Goal: Task Accomplishment & Management: Complete application form

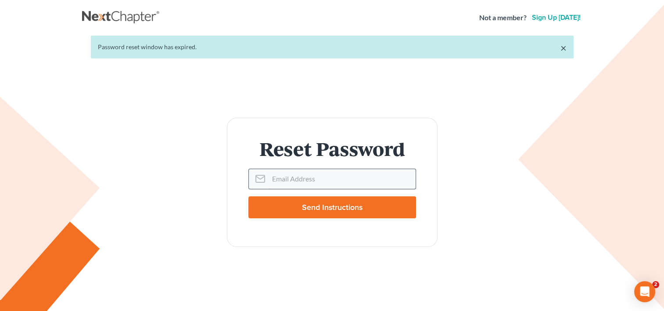
click at [305, 180] on input "Email Address" at bounding box center [342, 178] width 147 height 19
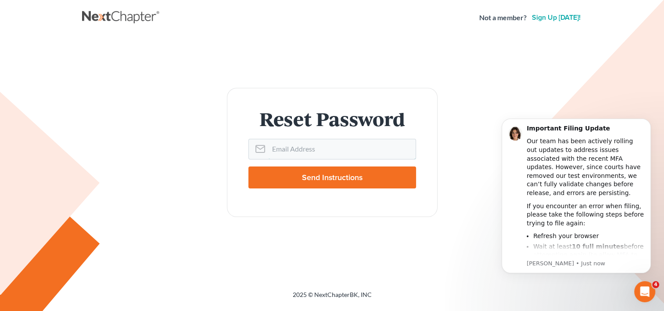
click at [0, 310] on com-1password-button at bounding box center [0, 311] width 0 height 0
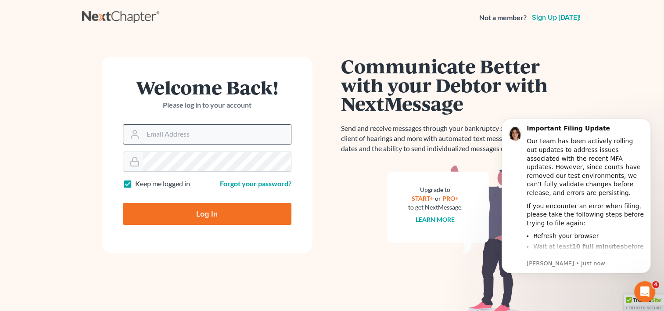
click at [173, 135] on input "Email Address" at bounding box center [217, 134] width 148 height 19
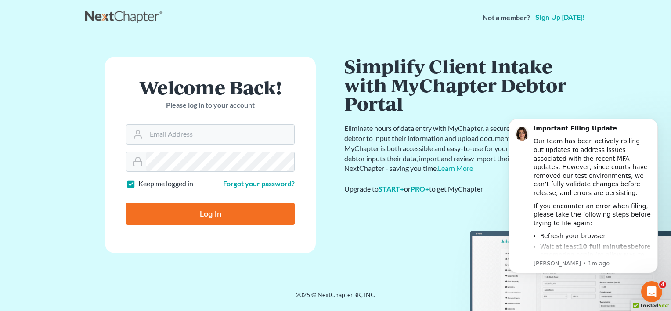
type input "Thinking..."
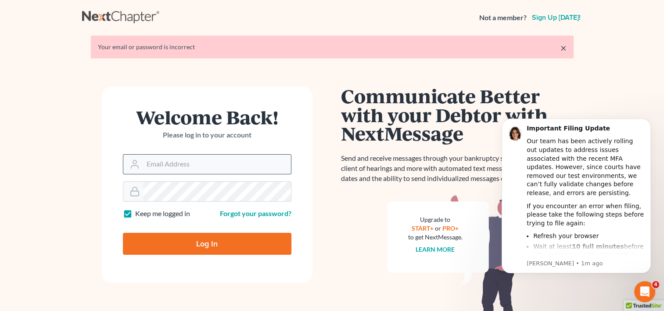
click at [207, 159] on input "Email Address" at bounding box center [217, 164] width 148 height 19
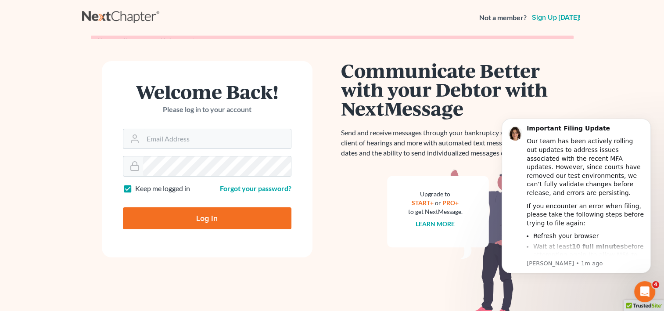
type input "Thinking..."
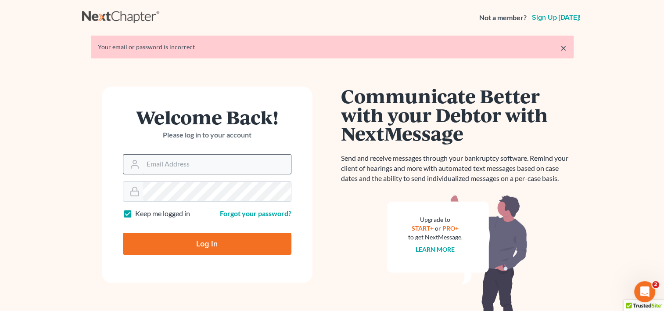
click at [195, 169] on input "Email Address" at bounding box center [217, 164] width 148 height 19
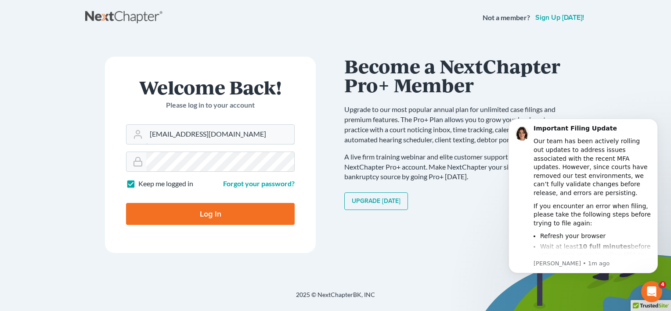
type input "lneruk@bernsteinshur.com"
click at [329, 138] on div "Welcome Back! Please log in to your account Email Address lneruk@bernsteinshur.…" at bounding box center [210, 163] width 250 height 212
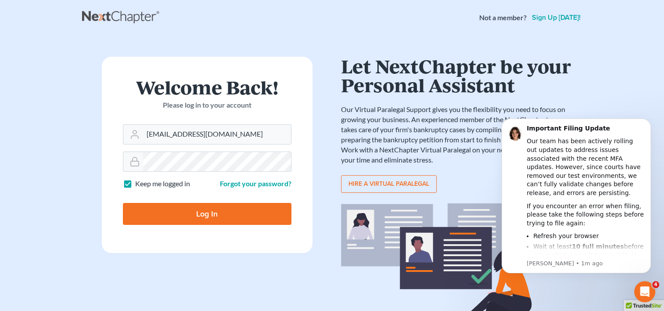
type input "Thinking..."
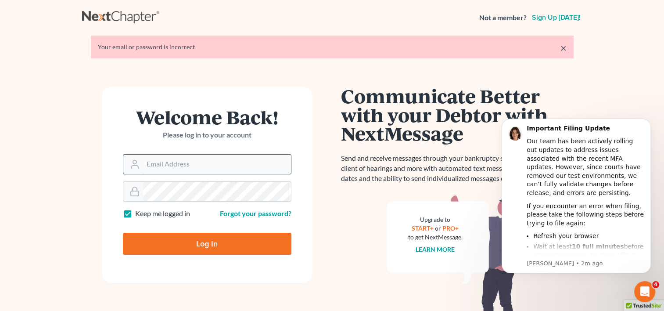
click at [181, 170] on input "Email Address" at bounding box center [217, 164] width 148 height 19
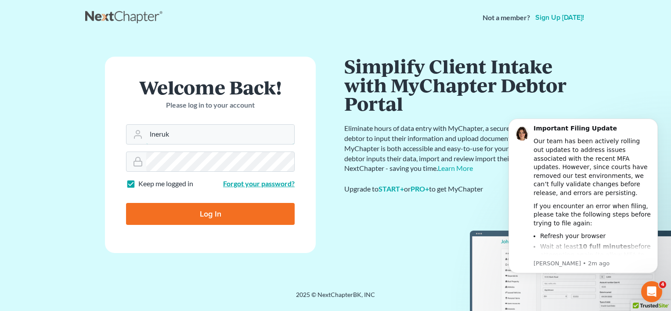
type input "lneruk"
click at [247, 180] on link "Forgot your password?" at bounding box center [259, 183] width 72 height 8
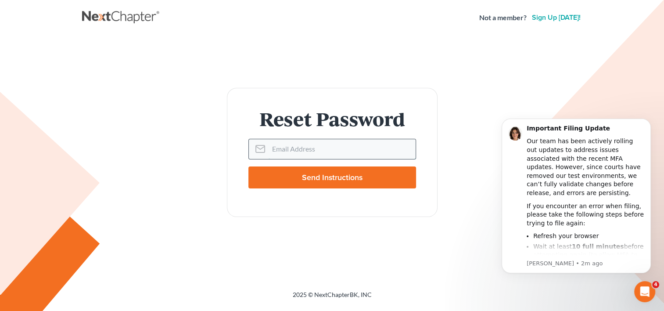
click at [296, 149] on input "Email Address" at bounding box center [342, 148] width 147 height 19
type input "[EMAIL_ADDRESS][DOMAIN_NAME]"
click at [299, 179] on input "Send Instructions" at bounding box center [332, 177] width 168 height 22
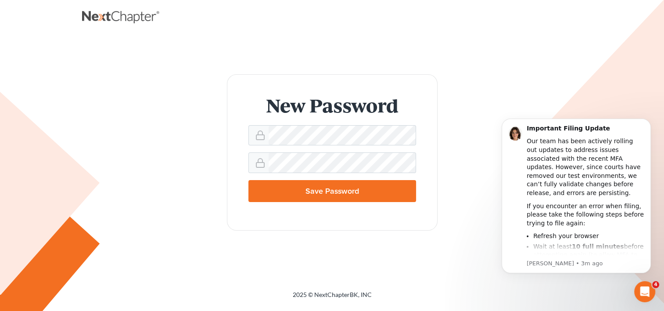
click at [353, 190] on input "Save Password" at bounding box center [332, 191] width 168 height 22
type input "Thinking..."
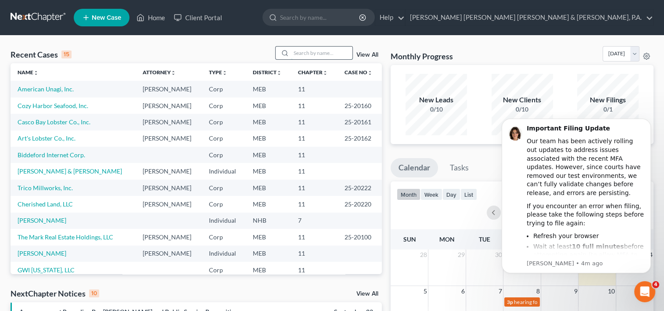
click at [302, 53] on input "search" at bounding box center [321, 53] width 61 height 13
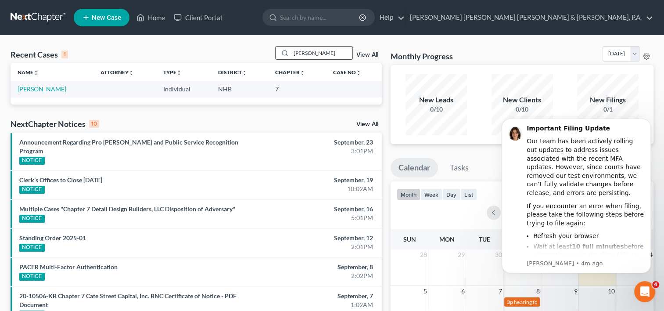
type input "joan"
click at [37, 90] on link "[PERSON_NAME]" at bounding box center [42, 88] width 49 height 7
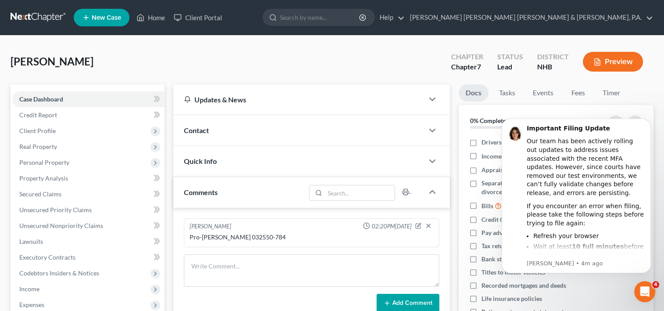
click at [376, 64] on div "Denneen, Joan Upgraded Chapter Chapter 7 Status Lead District NHB Preview" at bounding box center [332, 65] width 643 height 38
click at [77, 96] on link "Case Dashboard" at bounding box center [88, 99] width 152 height 16
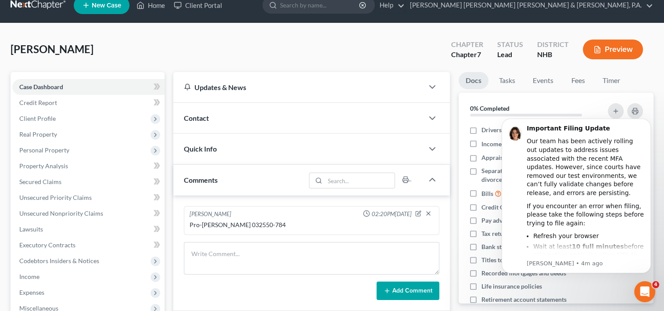
scroll to position [11, 0]
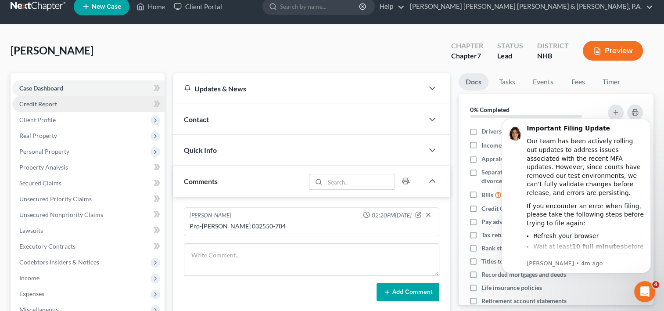
click at [84, 101] on link "Credit Report" at bounding box center [88, 104] width 152 height 16
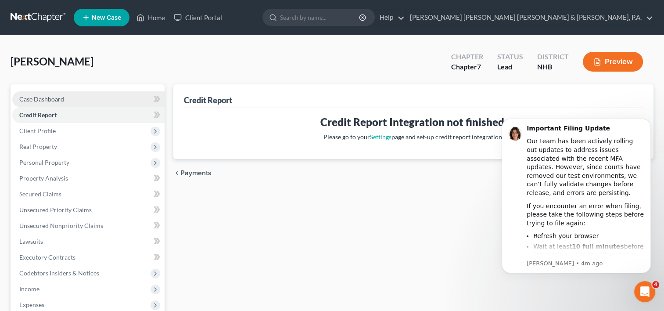
click at [68, 101] on link "Case Dashboard" at bounding box center [88, 99] width 152 height 16
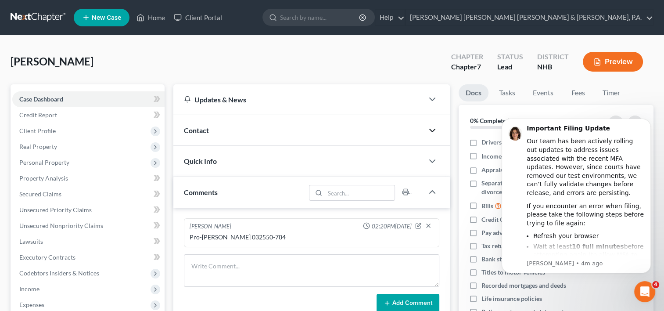
click at [436, 130] on icon "button" at bounding box center [432, 130] width 11 height 11
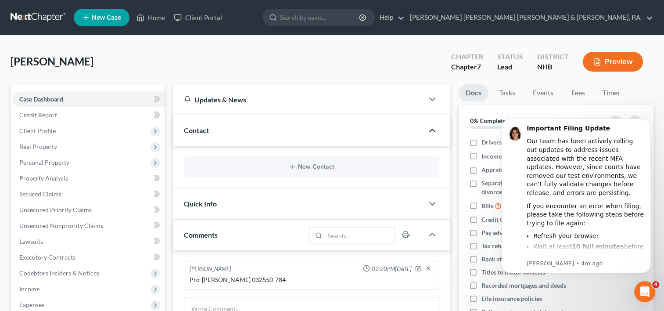
click at [432, 129] on polyline "button" at bounding box center [432, 130] width 5 height 3
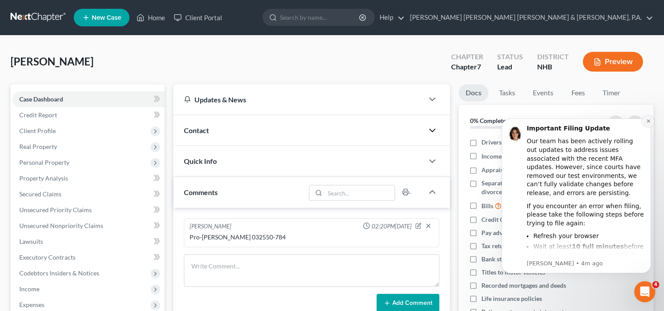
click at [648, 122] on icon "Dismiss notification" at bounding box center [648, 120] width 3 height 3
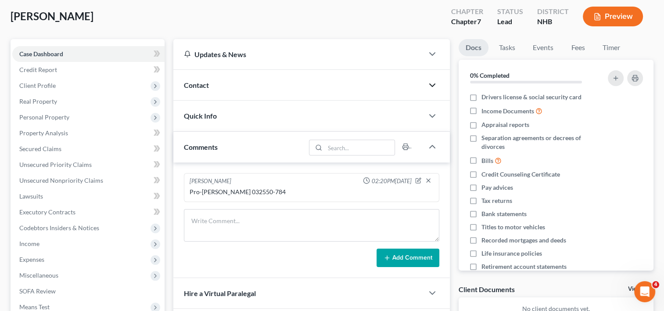
scroll to position [38, 0]
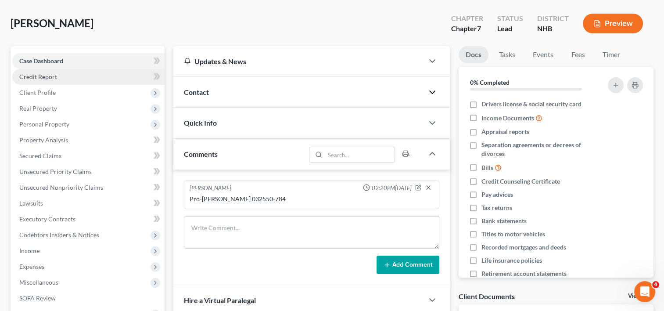
click at [53, 74] on span "Credit Report" at bounding box center [38, 76] width 38 height 7
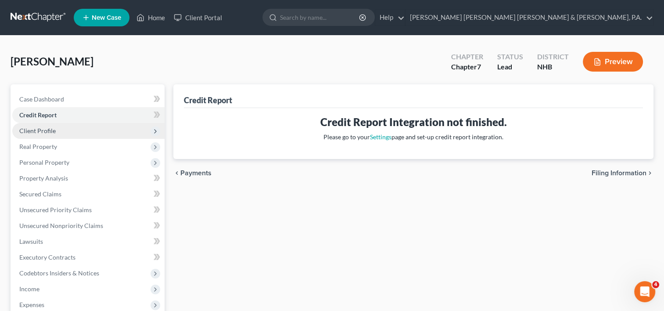
click at [117, 127] on span "Client Profile" at bounding box center [88, 131] width 152 height 16
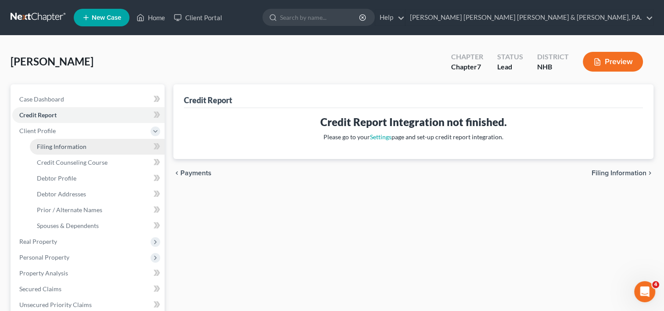
click at [94, 145] on link "Filing Information" at bounding box center [97, 147] width 135 height 16
select select "1"
select select "0"
select select "32"
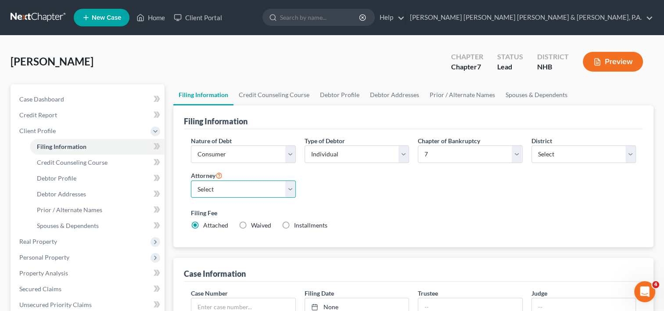
click at [288, 189] on select "Select Adam Prescott - MAB Adam Prescott - MEB Sam Anderson - MEB" at bounding box center [243, 189] width 104 height 18
click at [343, 195] on div "Nature of Debt Select Business Consumer Other Nature of Business Select Clearin…" at bounding box center [414, 186] width 454 height 101
click at [294, 226] on label "Installments Installments" at bounding box center [310, 225] width 33 height 9
click at [298, 226] on input "Installments Installments" at bounding box center [301, 224] width 6 height 6
radio input "true"
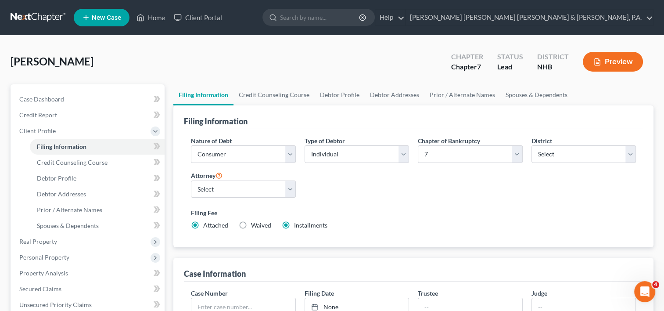
radio input "false"
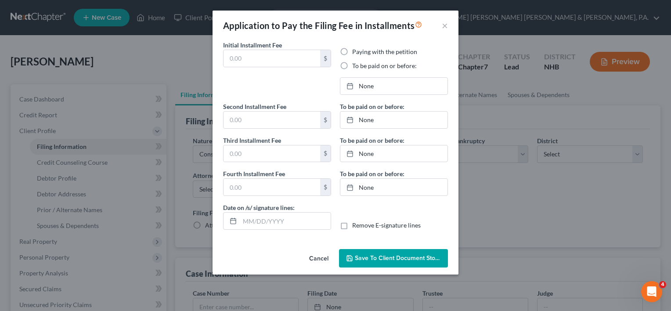
type input "0.00"
radio input "true"
type input "0.00"
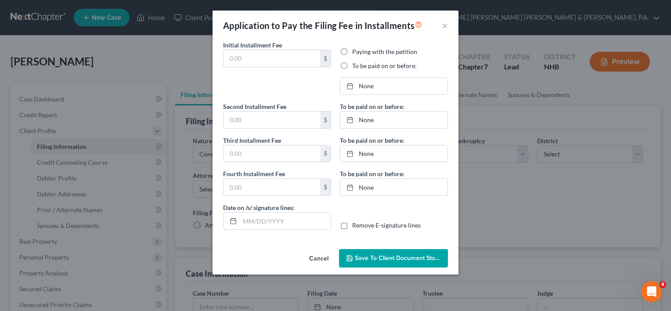
type input "10/03/2025"
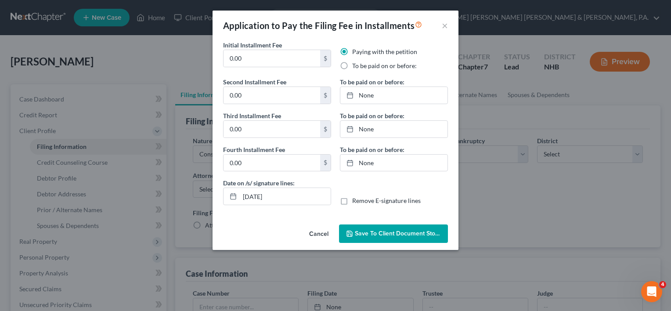
click at [504, 211] on div "Application to Pay the Filing Fee in Installments × Initial Installment Fee 0.0…" at bounding box center [335, 155] width 671 height 311
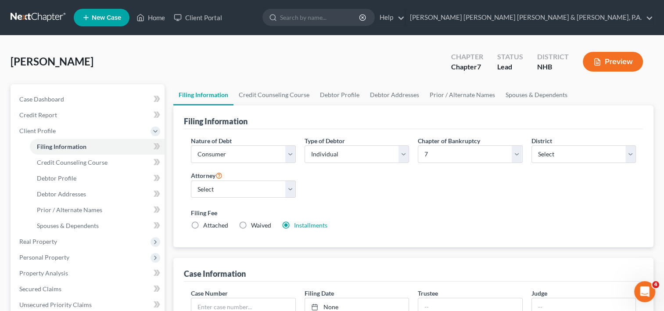
click at [203, 225] on label "Attached" at bounding box center [215, 225] width 25 height 9
click at [207, 225] on input "Attached" at bounding box center [210, 224] width 6 height 6
radio input "true"
radio input "false"
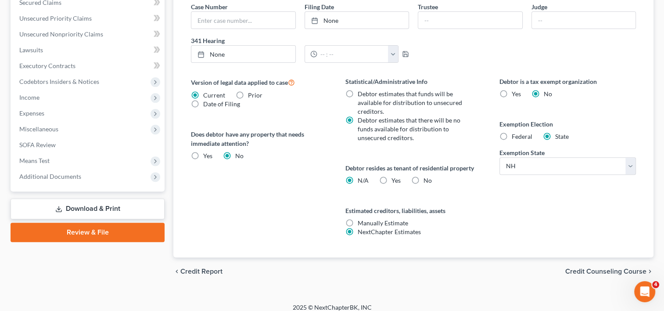
scroll to position [293, 0]
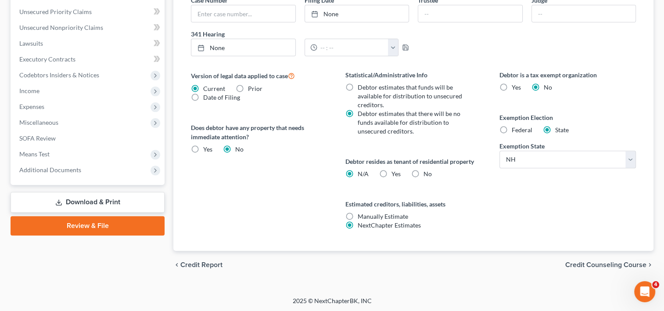
click at [580, 264] on span "Credit Counseling Course" at bounding box center [605, 264] width 81 height 7
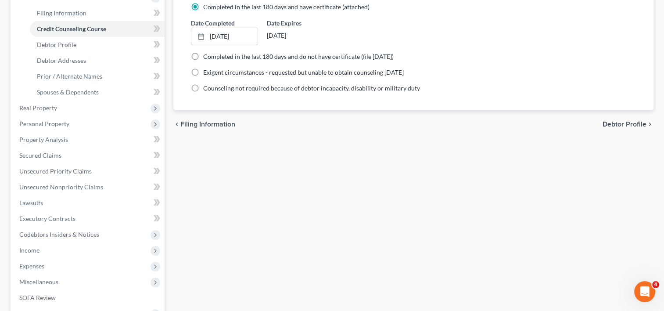
scroll to position [127, 0]
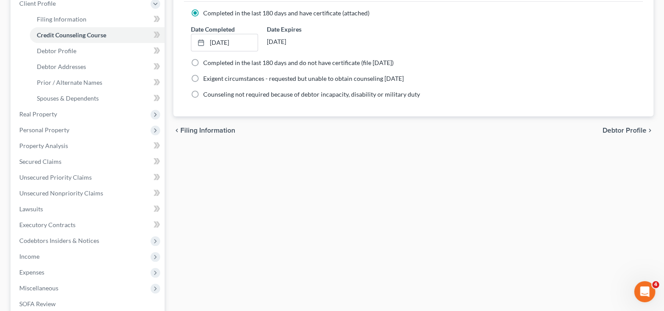
click at [616, 127] on span "Debtor Profile" at bounding box center [625, 130] width 44 height 7
select select "0"
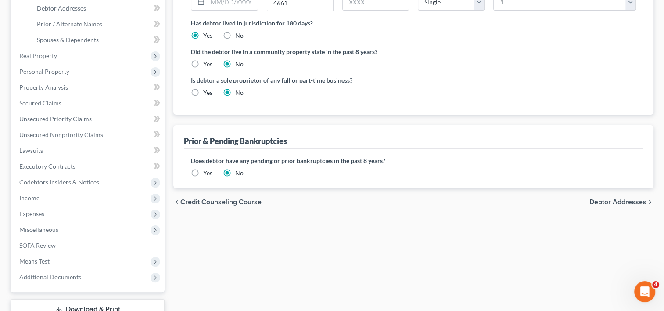
scroll to position [187, 0]
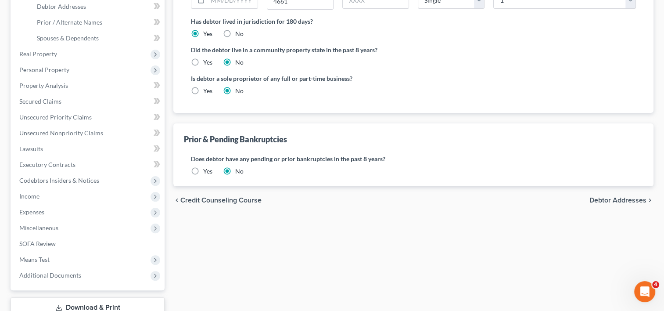
click at [617, 200] on span "Debtor Addresses" at bounding box center [618, 200] width 57 height 7
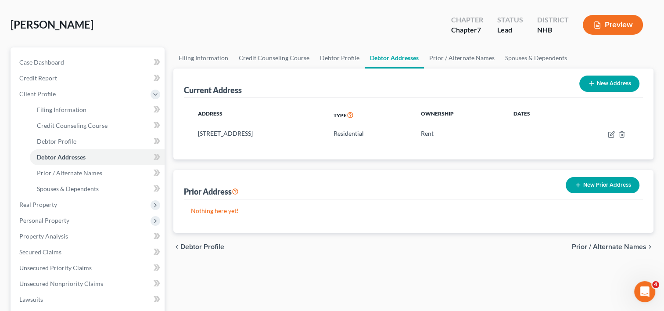
scroll to position [39, 0]
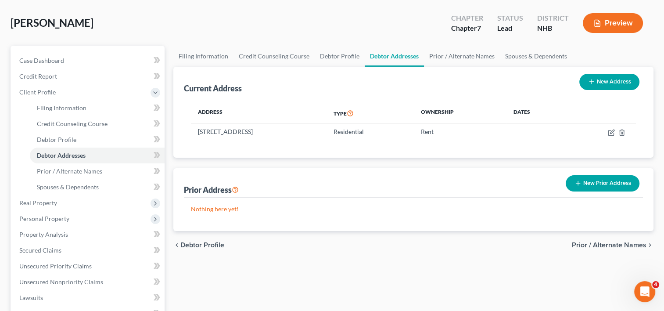
click at [608, 243] on span "Prior / Alternate Names" at bounding box center [609, 244] width 75 height 7
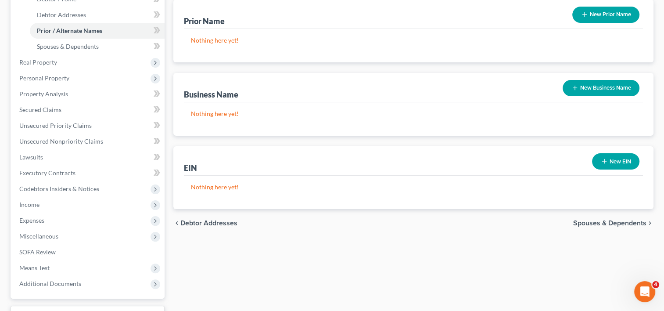
scroll to position [180, 0]
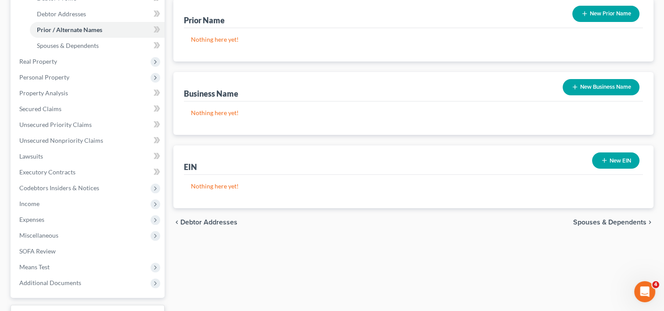
click at [602, 219] on span "Spouses & Dependents" at bounding box center [609, 222] width 73 height 7
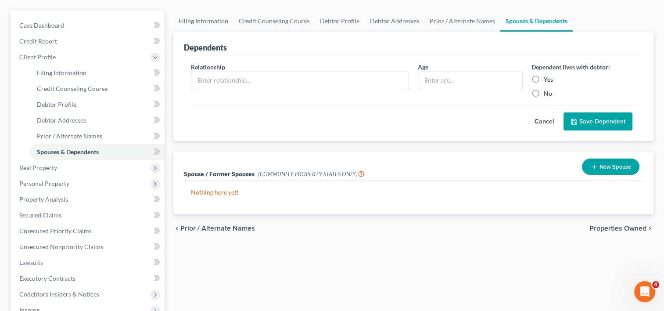
scroll to position [77, 0]
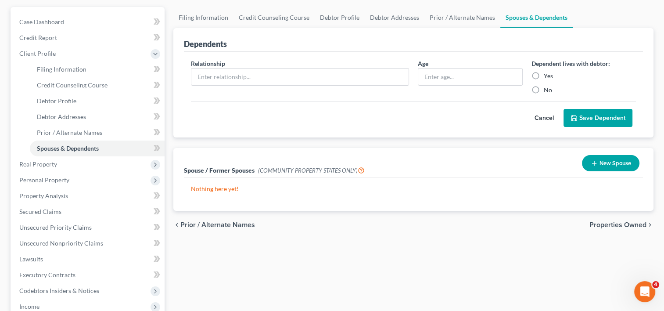
click at [621, 222] on span "Properties Owned" at bounding box center [618, 224] width 57 height 7
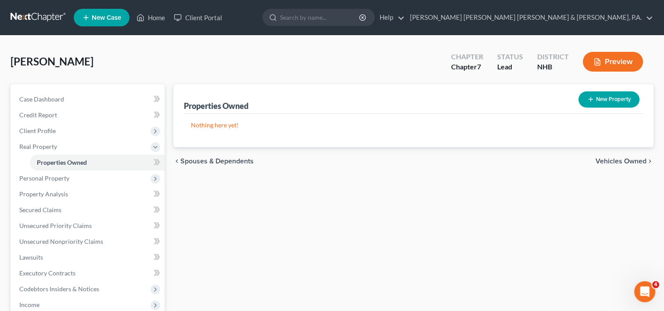
click at [608, 160] on span "Vehicles Owned" at bounding box center [621, 161] width 51 height 7
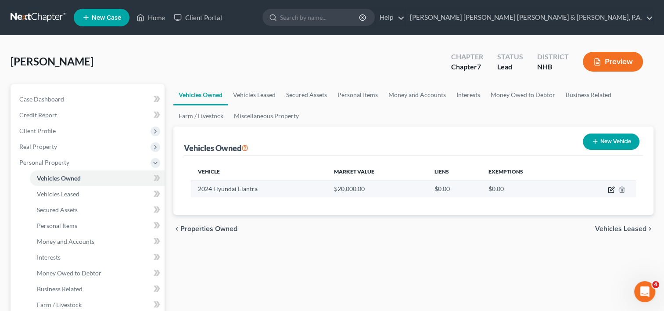
click at [611, 191] on icon "button" at bounding box center [611, 189] width 7 height 7
select select "0"
select select "2"
select select "0"
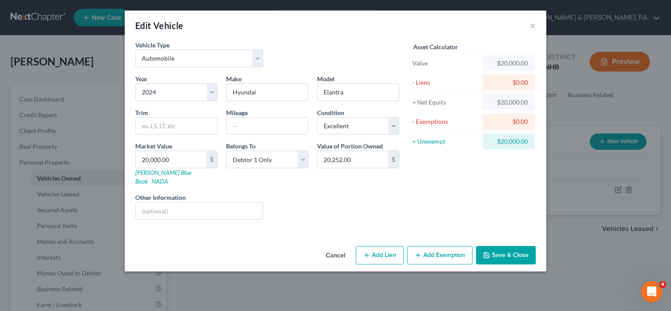
click at [507, 246] on button "Save & Close" at bounding box center [506, 255] width 60 height 18
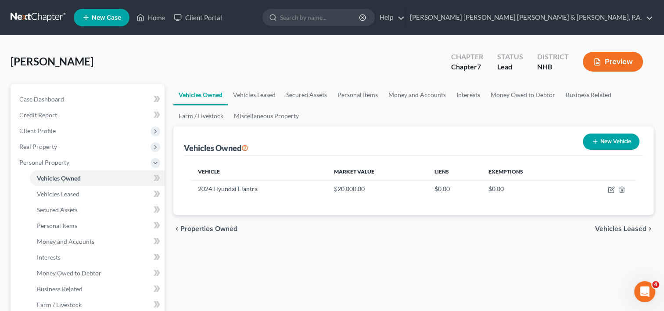
click at [611, 229] on span "Vehicles Leased" at bounding box center [620, 228] width 51 height 7
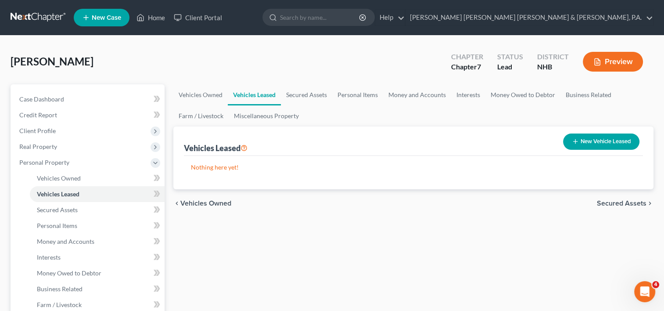
click at [617, 202] on span "Secured Assets" at bounding box center [622, 203] width 50 height 7
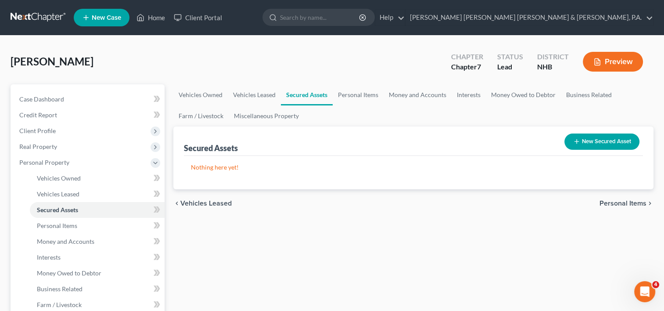
click at [617, 202] on span "Personal Items" at bounding box center [623, 203] width 47 height 7
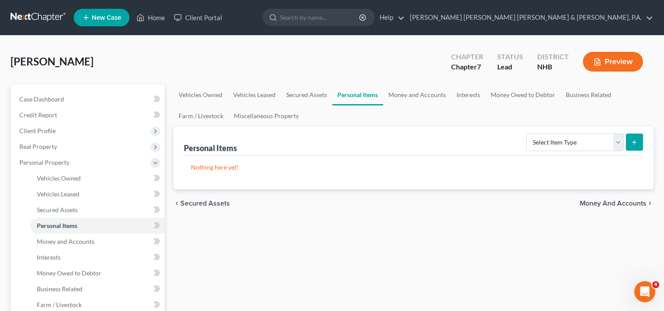
click at [608, 201] on span "Money and Accounts" at bounding box center [613, 203] width 67 height 7
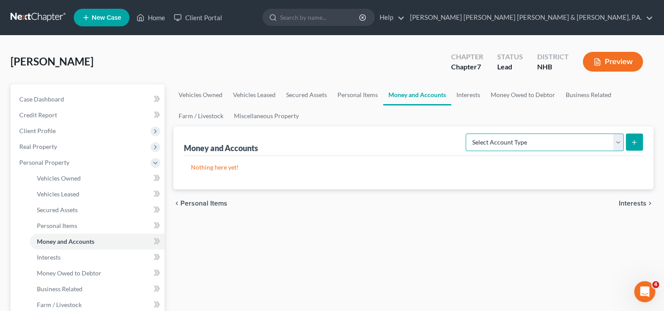
click at [619, 143] on select "Select Account Type Brokerage Cash on Hand Certificates of Deposit Checking Acc…" at bounding box center [545, 142] width 158 height 18
select select "checking"
click at [468, 133] on select "Select Account Type Brokerage Cash on Hand Certificates of Deposit Checking Acc…" at bounding box center [545, 142] width 158 height 18
click at [641, 139] on button "submit" at bounding box center [634, 141] width 17 height 17
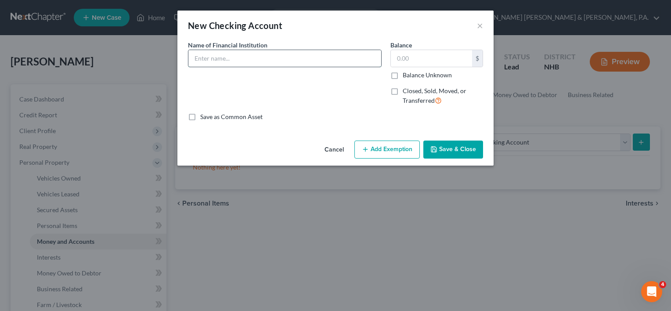
click at [224, 55] on input "text" at bounding box center [284, 58] width 193 height 17
type input "TD Bank"
click at [419, 62] on input "text" at bounding box center [431, 58] width 81 height 17
type input "3,000"
click at [452, 149] on button "Save & Close" at bounding box center [453, 149] width 60 height 18
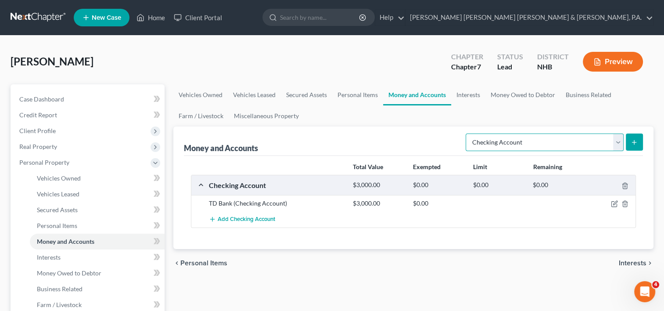
click at [618, 144] on select "Select Account Type Brokerage Cash on Hand Certificates of Deposit Checking Acc…" at bounding box center [545, 142] width 158 height 18
click at [630, 262] on span "Interests" at bounding box center [633, 262] width 28 height 7
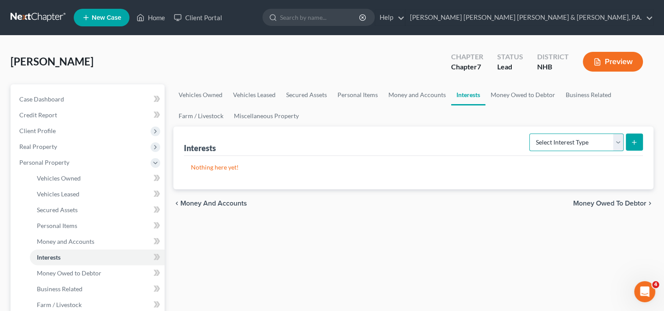
click at [615, 144] on select "Select Interest Type 401K Annuity Bond Education IRA Government Bond Government…" at bounding box center [576, 142] width 94 height 18
select select "annuity"
click at [530, 133] on select "Select Interest Type 401K Annuity Bond Education IRA Government Bond Government…" at bounding box center [576, 142] width 94 height 18
click at [639, 142] on button "submit" at bounding box center [634, 141] width 17 height 17
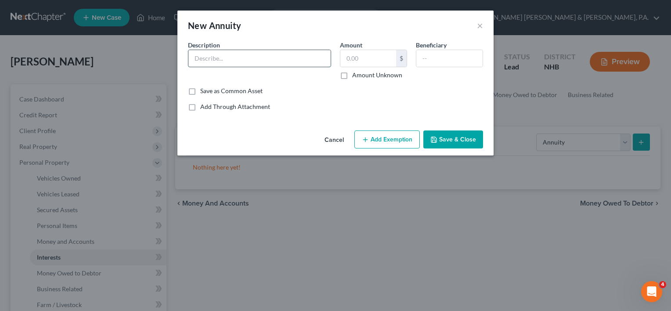
click at [235, 54] on input "text" at bounding box center [259, 58] width 142 height 17
type input "Talcott Resolution Life and Annuity Insurance"
click at [356, 61] on input "text" at bounding box center [368, 58] width 56 height 17
type input "352"
click at [200, 107] on label "Add Through Attachment" at bounding box center [235, 106] width 70 height 9
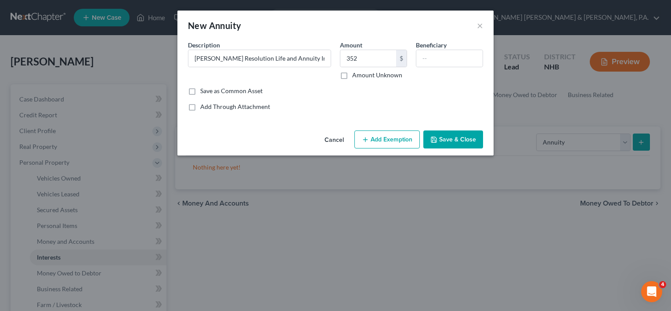
click at [204, 107] on input "Add Through Attachment" at bounding box center [207, 105] width 6 height 6
checkbox input "true"
click at [352, 74] on label "Amount Unknown" at bounding box center [377, 75] width 50 height 9
click at [356, 74] on input "Amount Unknown" at bounding box center [359, 74] width 6 height 6
click at [352, 75] on label "Amount Unknown" at bounding box center [377, 75] width 50 height 9
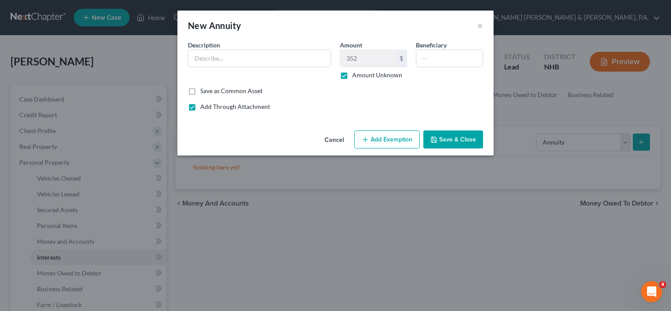
click at [356, 75] on input "Amount Unknown" at bounding box center [359, 74] width 6 height 6
checkbox input "false"
click at [451, 138] on button "Save & Close" at bounding box center [453, 139] width 60 height 18
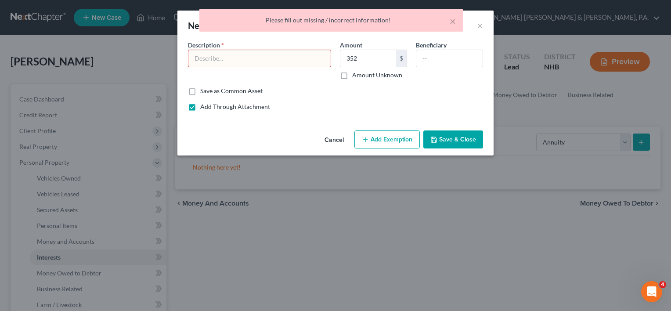
click at [241, 58] on input "text" at bounding box center [259, 58] width 142 height 17
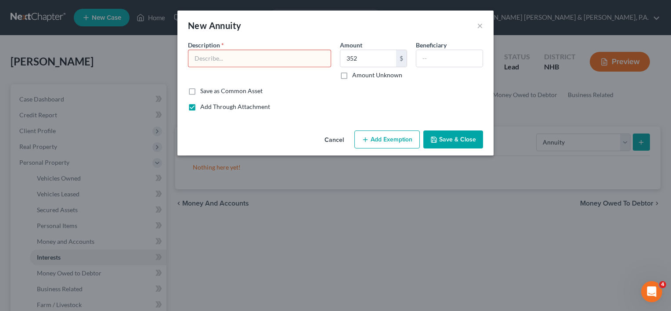
click at [222, 43] on span "*" at bounding box center [222, 44] width 3 height 9
click at [217, 60] on input "text" at bounding box center [259, 58] width 142 height 17
click at [200, 107] on label "Add Through Attachment" at bounding box center [235, 106] width 70 height 9
click at [204, 107] on input "Add Through Attachment" at bounding box center [207, 105] width 6 height 6
checkbox input "false"
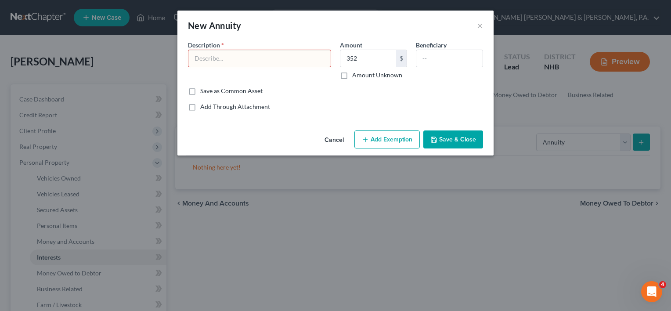
click at [217, 60] on input "text" at bounding box center [259, 58] width 142 height 17
type input "Talcott Resolution"
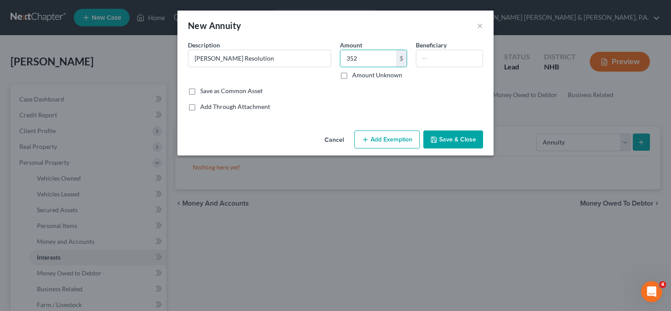
click at [453, 137] on button "Save & Close" at bounding box center [453, 139] width 60 height 18
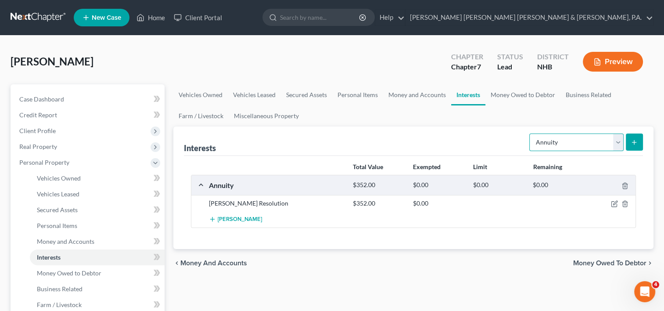
click at [617, 144] on select "Select Interest Type 401K Annuity Bond Education IRA Government Bond Government…" at bounding box center [576, 142] width 94 height 18
select select "government_pension_plan"
click at [530, 133] on select "Select Interest Type 401K Annuity Bond Education IRA Government Bond Government…" at bounding box center [576, 142] width 94 height 18
click at [636, 142] on line "submit" at bounding box center [635, 142] width 4 height 0
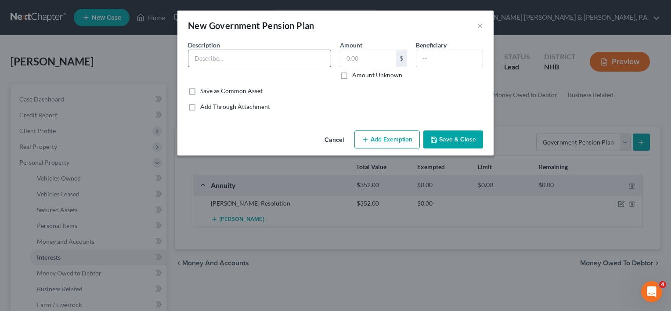
click at [246, 56] on input "text" at bounding box center [259, 58] width 142 height 17
type input "Social Security Benefits"
type input "1,771"
click at [448, 137] on button "Save & Close" at bounding box center [453, 139] width 60 height 18
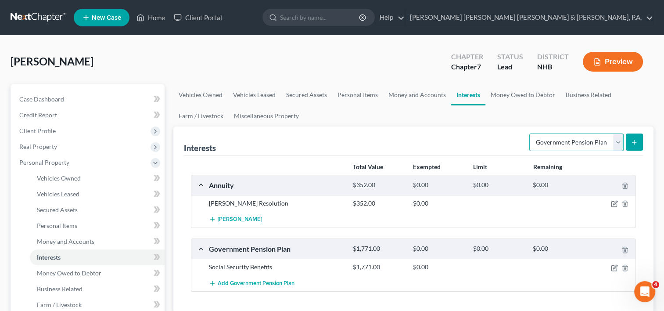
click at [621, 144] on select "Select Interest Type 401K Annuity Bond Education IRA Government Bond Government…" at bounding box center [576, 142] width 94 height 18
select select "other_retirement_plan"
click at [530, 133] on select "Select Interest Type 401K Annuity Bond Education IRA Government Bond Government…" at bounding box center [576, 142] width 94 height 18
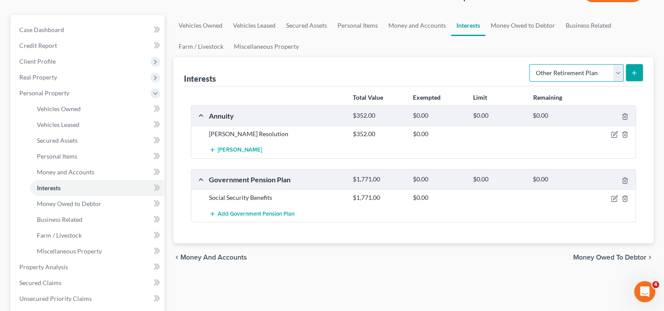
scroll to position [72, 0]
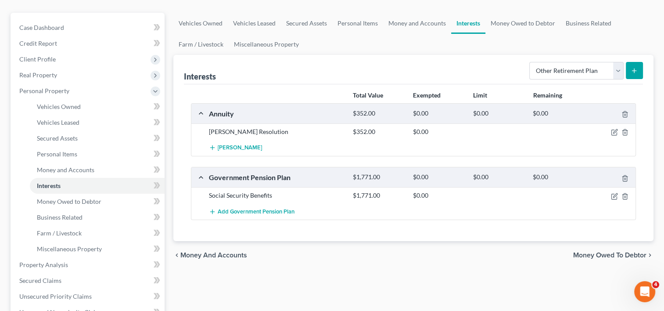
click at [634, 71] on line "submit" at bounding box center [635, 71] width 4 height 0
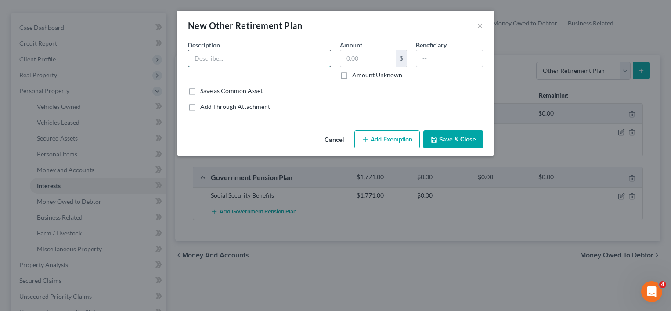
click at [241, 56] on input "text" at bounding box center [259, 58] width 142 height 17
type input "SNAP"
type input "231"
click at [457, 139] on button "Save & Close" at bounding box center [453, 139] width 60 height 18
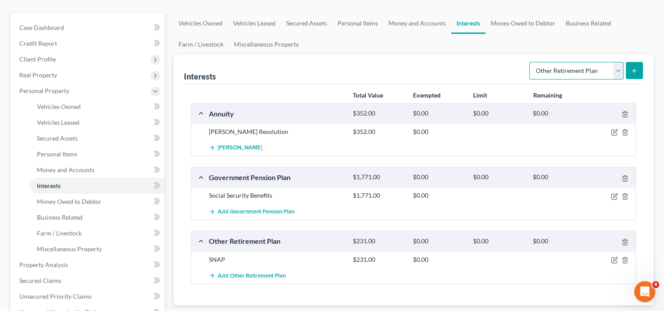
click at [620, 70] on select "Select Interest Type 401K Annuity Bond Education IRA Government Bond Government…" at bounding box center [576, 71] width 94 height 18
select select "ira"
click at [530, 62] on select "Select Interest Type 401K Annuity Bond Education IRA Government Bond Government…" at bounding box center [576, 71] width 94 height 18
click at [635, 69] on icon "submit" at bounding box center [634, 70] width 7 height 7
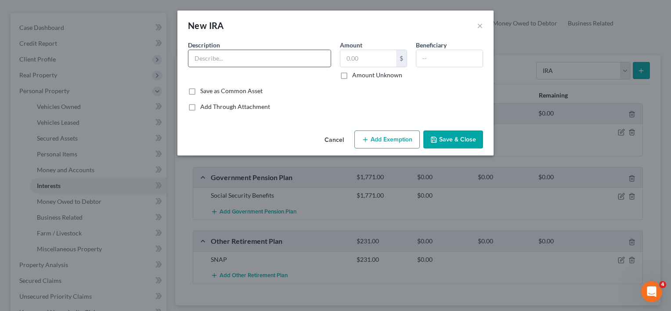
click at [237, 61] on input "text" at bounding box center [259, 58] width 142 height 17
type input "R"
type input "Charles Schwab IRA"
type input "203.33"
click at [453, 139] on button "Save & Close" at bounding box center [453, 139] width 60 height 18
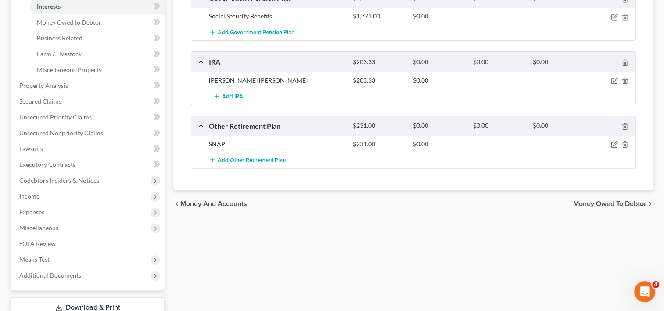
scroll to position [253, 0]
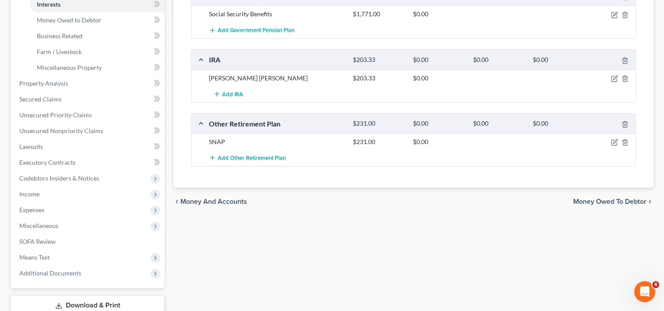
click at [615, 199] on span "Money Owed to Debtor" at bounding box center [609, 201] width 73 height 7
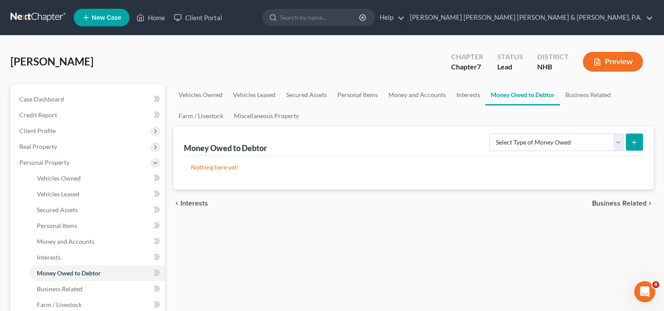
click at [626, 202] on span "Business Related" at bounding box center [619, 203] width 54 height 7
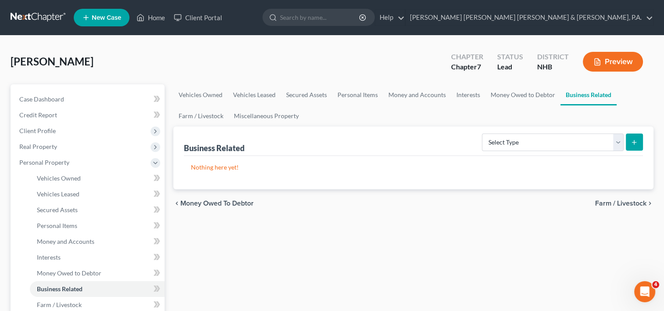
click at [626, 202] on span "Farm / Livestock" at bounding box center [620, 203] width 51 height 7
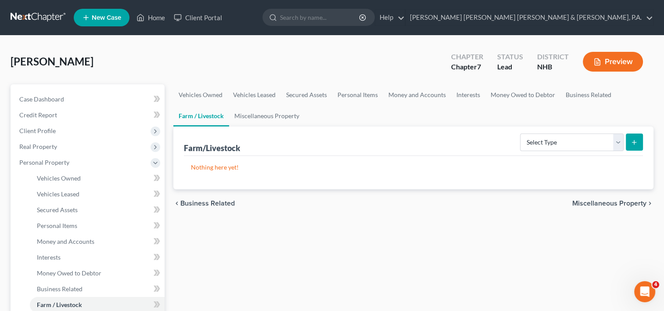
click at [626, 202] on span "Miscellaneous Property" at bounding box center [609, 203] width 74 height 7
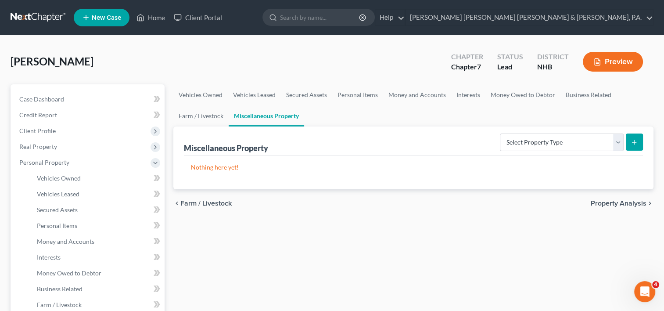
click at [626, 202] on span "Property Analysis" at bounding box center [619, 203] width 56 height 7
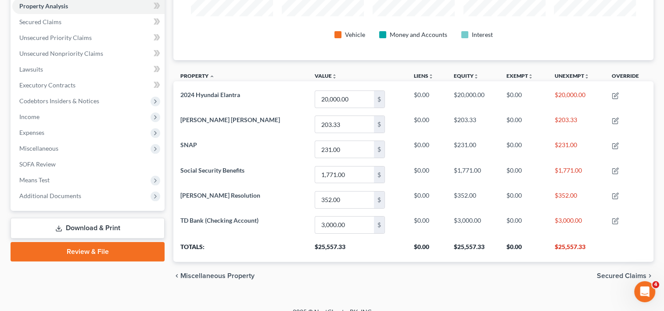
scroll to position [174, 0]
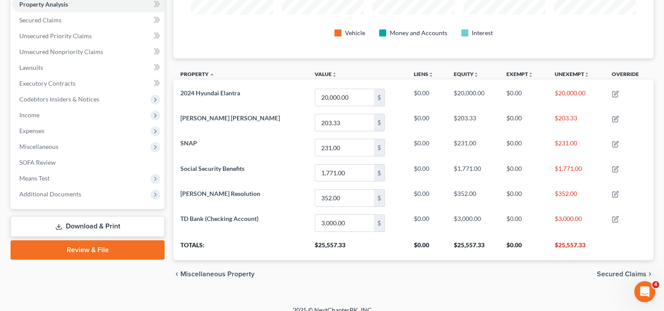
click at [614, 272] on span "Secured Claims" at bounding box center [622, 273] width 50 height 7
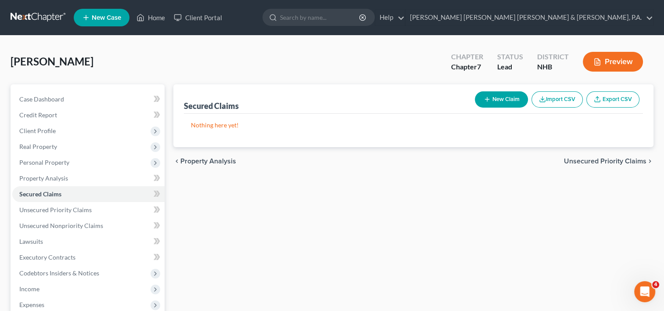
click at [556, 98] on button "Import CSV" at bounding box center [557, 99] width 51 height 16
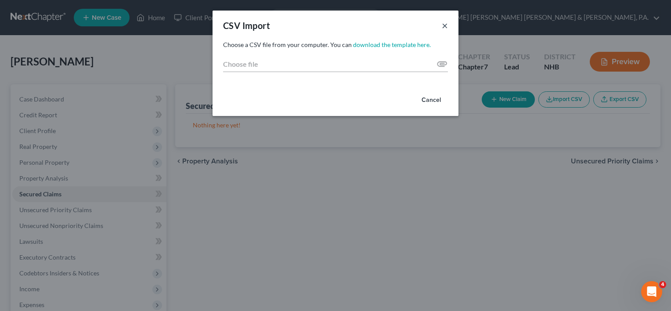
click at [445, 26] on button "×" at bounding box center [445, 25] width 6 height 11
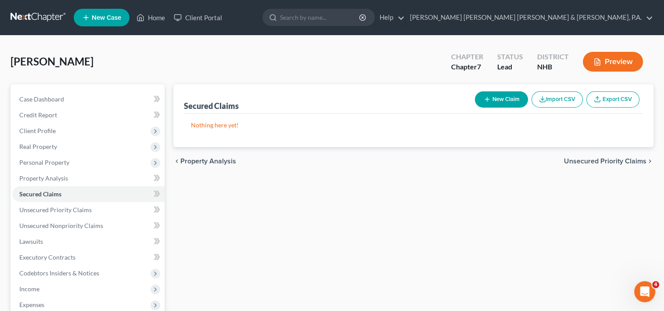
click at [505, 99] on button "New Claim" at bounding box center [501, 99] width 53 height 16
select select "0"
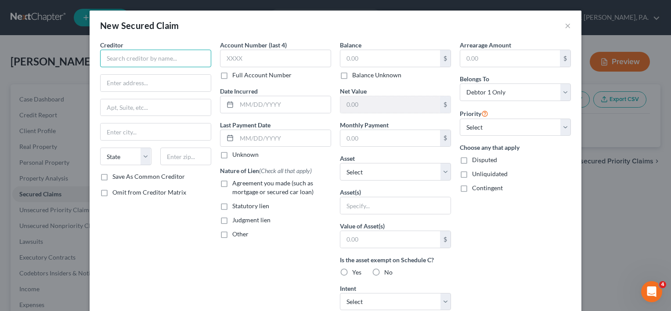
click at [146, 58] on input "text" at bounding box center [155, 59] width 111 height 18
type input "JPMCB AUTO"
click at [145, 85] on input "text" at bounding box center [156, 83] width 110 height 17
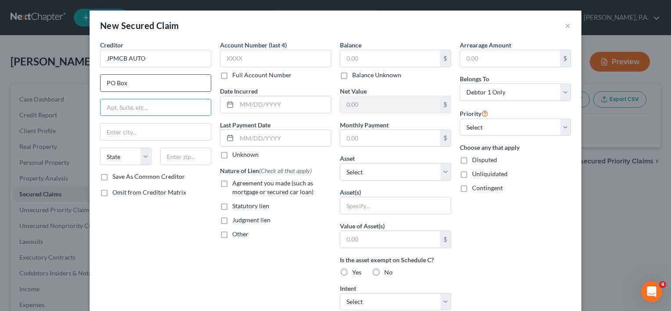
click at [145, 85] on input "PO Box" at bounding box center [156, 83] width 110 height 17
type input "PO Box 301003 FORT"
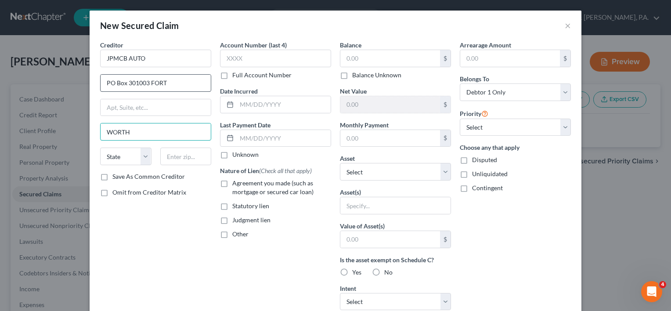
type input "WORTH"
click at [140, 153] on select "State AL AK AR AZ CA CO CT DE DC FL GA GU HI ID IL IN IA KS KY LA ME MD MA MI M…" at bounding box center [125, 157] width 51 height 18
select select "45"
click at [100, 148] on select "State AL AK AR AZ CA CO CT DE DC FL GA GU HI ID IL IN IA KS KY LA ME MD MA MI M…" at bounding box center [125, 157] width 51 height 18
click at [167, 151] on input "text" at bounding box center [185, 157] width 51 height 18
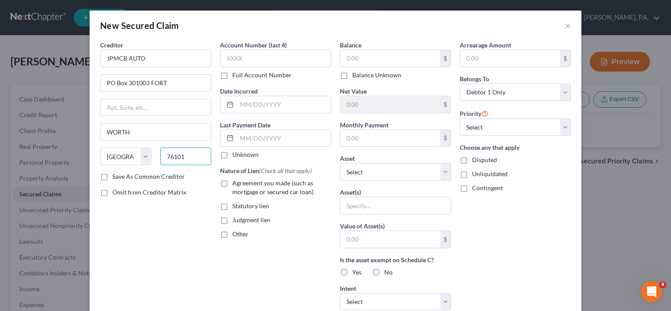
type input "76101"
type input "Fort Worth"
click at [258, 57] on input "text" at bounding box center [275, 59] width 111 height 18
type input "2704"
click at [356, 58] on input "text" at bounding box center [390, 58] width 100 height 17
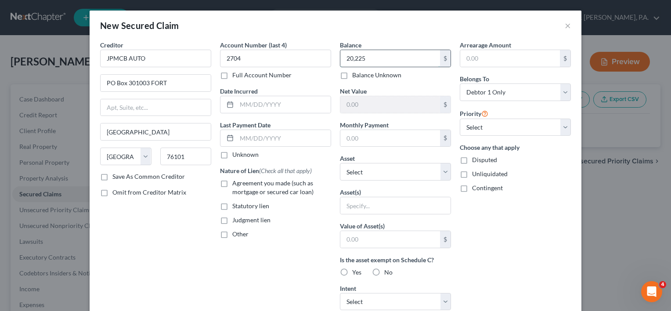
type input "20,225"
click at [480, 58] on input "text" at bounding box center [510, 58] width 100 height 17
type input "747"
click at [278, 107] on input "text" at bounding box center [284, 104] width 94 height 17
click at [247, 138] on input "text" at bounding box center [284, 138] width 94 height 17
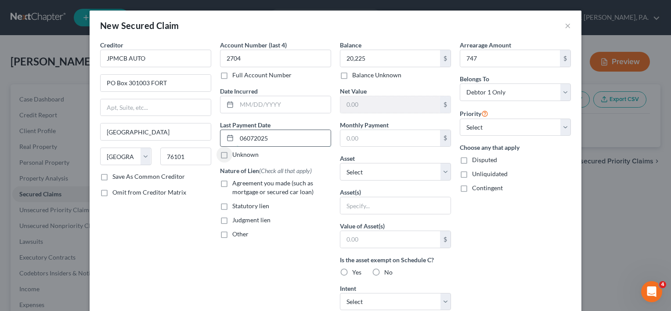
click at [243, 136] on input "06072025" at bounding box center [284, 138] width 94 height 17
type input "06/07/2025"
click at [232, 181] on label "Agreement you made (such as mortgage or secured car loan)" at bounding box center [281, 188] width 99 height 18
click at [236, 181] on input "Agreement you made (such as mortgage or secured car loan)" at bounding box center [239, 182] width 6 height 6
checkbox input "true"
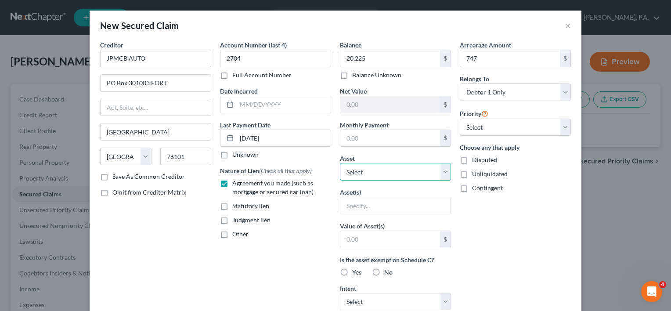
click at [442, 175] on select "Select Other Multiple Assets 2024 Hyundai Elantra - $20000.0 TD Bank (Checking …" at bounding box center [395, 172] width 111 height 18
select select "2"
click at [340, 163] on select "Select Other Multiple Assets 2024 Hyundai Elantra - $20000.0 TD Bank (Checking …" at bounding box center [395, 172] width 111 height 18
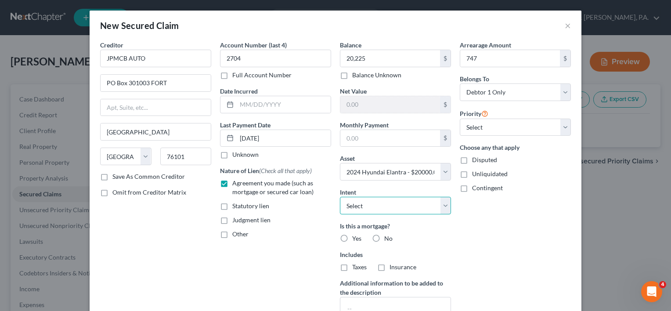
click at [441, 208] on select "Select Surrender Redeem Reaffirm Avoid Other" at bounding box center [395, 206] width 111 height 18
select select "0"
click at [340, 197] on select "Select Surrender Redeem Reaffirm Avoid Other" at bounding box center [395, 206] width 111 height 18
click at [384, 236] on label "No" at bounding box center [388, 238] width 8 height 9
click at [388, 236] on input "No" at bounding box center [391, 237] width 6 height 6
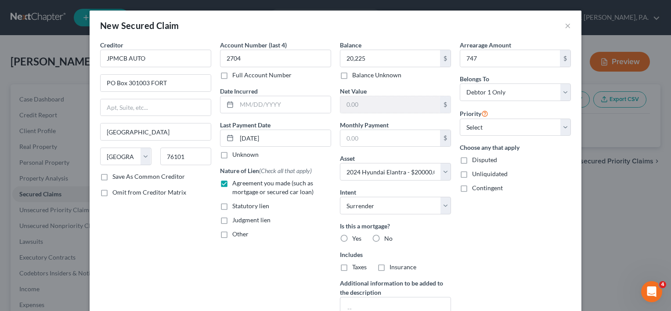
radio input "true"
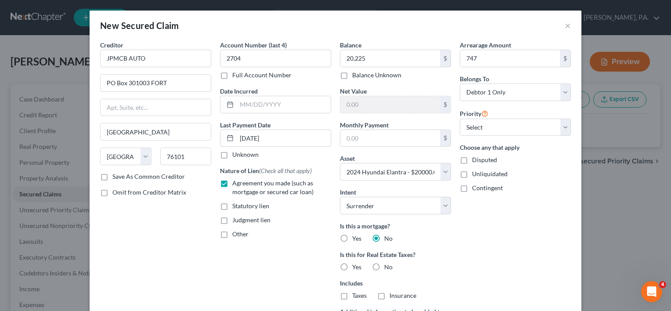
click at [384, 265] on label "No" at bounding box center [388, 267] width 8 height 9
click at [388, 265] on input "No" at bounding box center [391, 266] width 6 height 6
radio input "true"
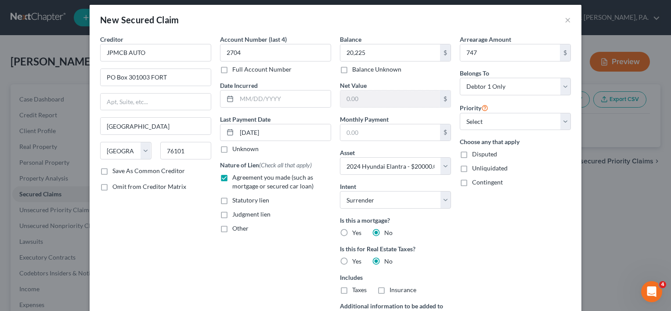
scroll to position [4, 0]
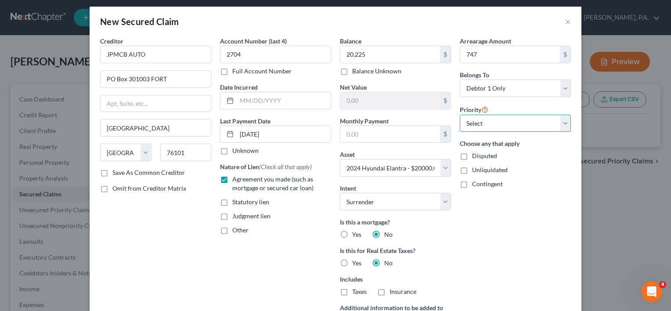
click at [562, 119] on select "Select 1st 2nd 3rd 4th 5th 6th 7th 8th 9th 10th 11th 12th 13th 14th 15th 16th 1…" at bounding box center [515, 124] width 111 height 18
select select "0"
click at [460, 115] on select "Select 1st 2nd 3rd 4th 5th 6th 7th 8th 9th 10th 11th 12th 13th 14th 15th 16th 1…" at bounding box center [515, 124] width 111 height 18
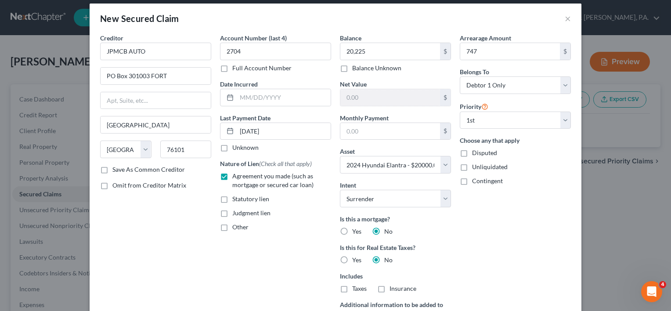
scroll to position [0, 0]
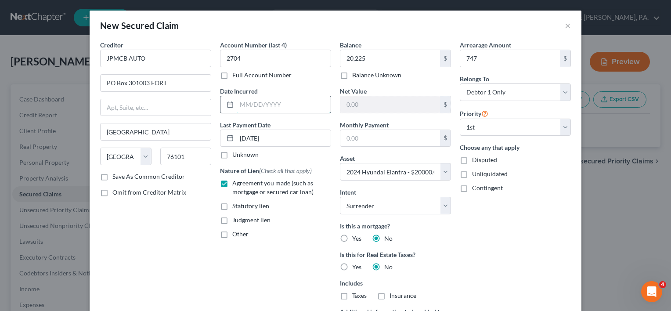
click at [242, 100] on input "text" at bounding box center [284, 104] width 94 height 17
type input "02/21/2025"
click at [515, 233] on div "Arrearage Amount 747 $ Belongs To * Select Debtor 1 Only Debtor 2 Only Debtor 1…" at bounding box center [515, 202] width 120 height 324
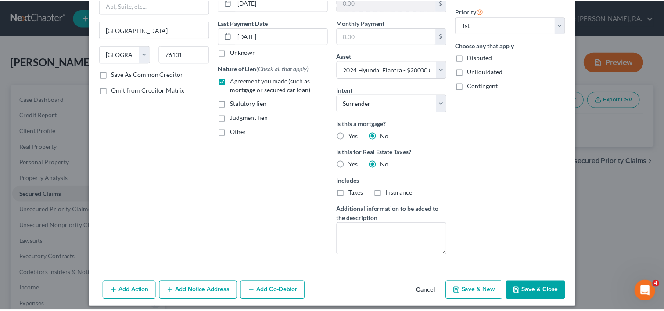
scroll to position [104, 0]
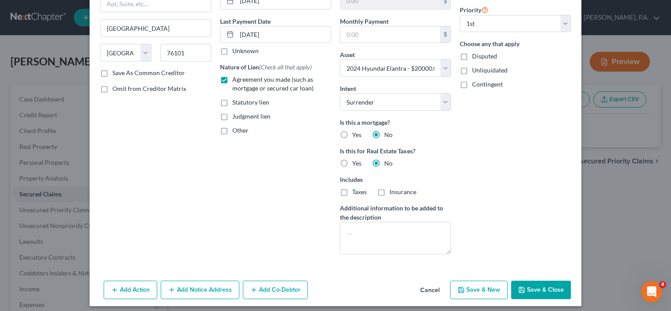
click at [529, 288] on button "Save & Close" at bounding box center [541, 290] width 60 height 18
select select
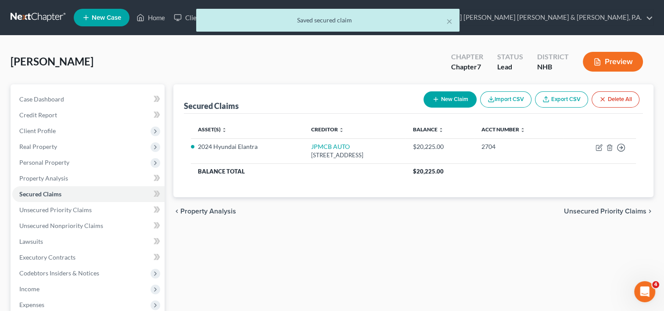
click at [599, 209] on span "Unsecured Priority Claims" at bounding box center [605, 211] width 83 height 7
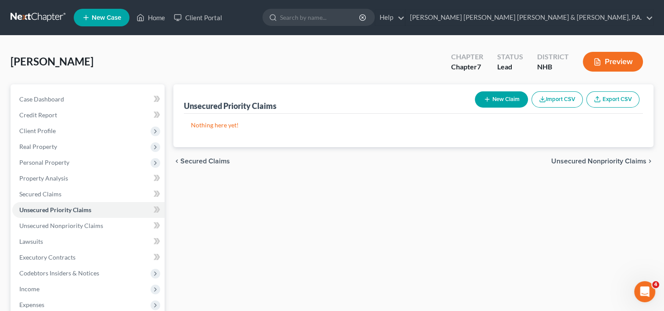
click at [500, 99] on button "New Claim" at bounding box center [501, 99] width 53 height 16
select select "0"
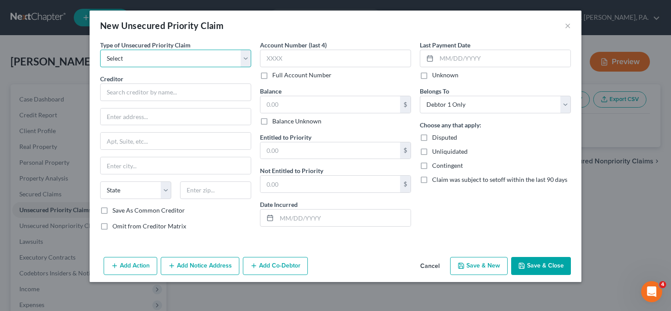
click at [246, 61] on select "Select Taxes & Other Government Units Domestic Support Obligations Extensions o…" at bounding box center [175, 59] width 151 height 18
click at [430, 264] on button "Cancel" at bounding box center [429, 267] width 33 height 18
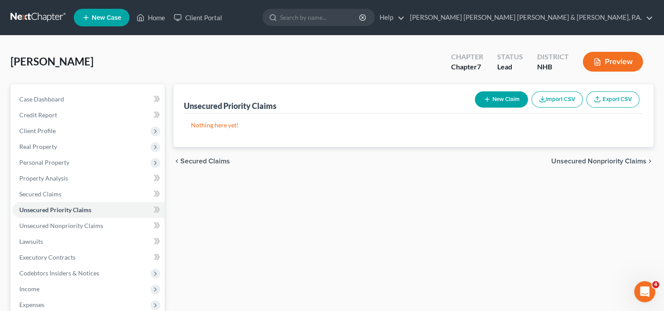
click at [600, 161] on span "Unsecured Nonpriority Claims" at bounding box center [598, 161] width 95 height 7
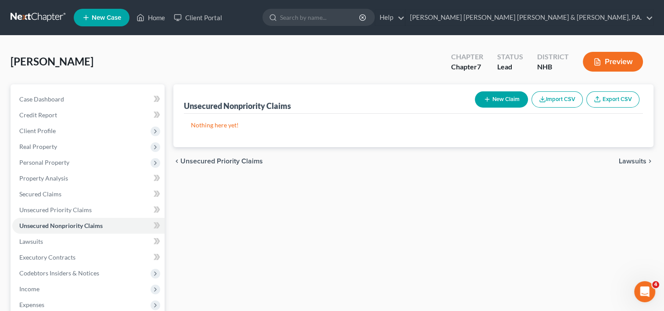
click at [493, 99] on button "New Claim" at bounding box center [501, 99] width 53 height 16
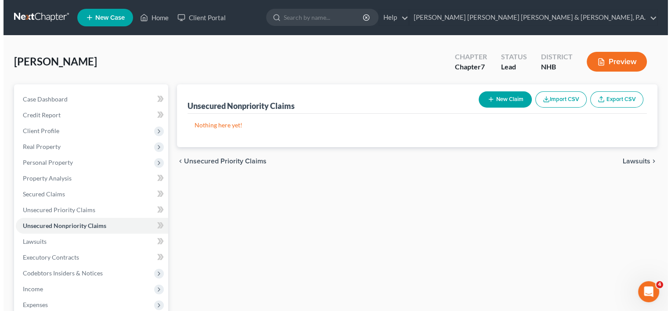
select select "0"
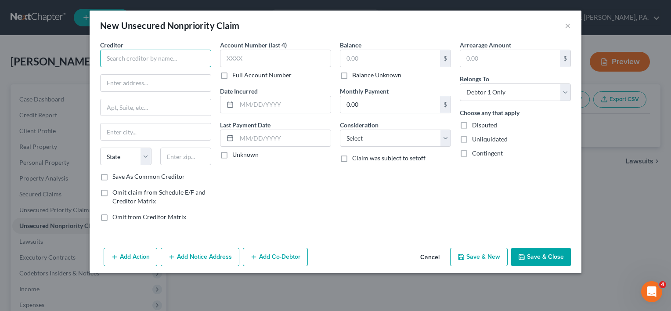
click at [120, 58] on input "text" at bounding box center [155, 59] width 111 height 18
type input "AMEX"
type input "PO BOX 297871"
type input "FORT LAUDERDALE"
select select "9"
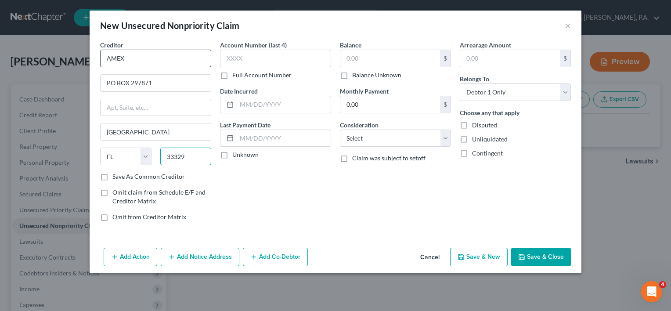
type input "33329"
type input "Fort Lauderdale"
click at [252, 60] on input "text" at bounding box center [275, 59] width 111 height 18
type input "1943"
click at [367, 56] on input "text" at bounding box center [390, 58] width 100 height 17
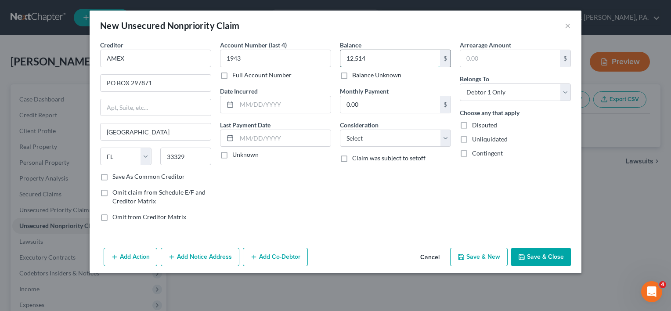
type input "12,514"
click at [229, 108] on div at bounding box center [228, 104] width 16 height 17
click at [228, 104] on icon at bounding box center [230, 104] width 7 height 7
click at [241, 104] on input "text" at bounding box center [284, 104] width 94 height 17
type input "05/07/1984"
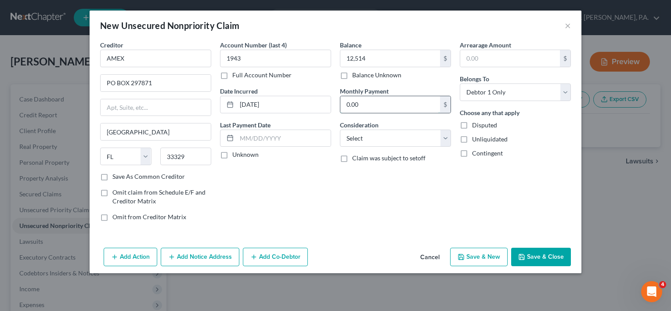
click at [373, 108] on input "0.00" at bounding box center [390, 104] width 100 height 17
click at [444, 141] on select "Select Cable / Satellite Services Collection Agency Credit Card Debt Debt Couns…" at bounding box center [395, 139] width 111 height 18
select select "2"
click at [340, 130] on select "Select Cable / Satellite Services Collection Agency Credit Card Debt Debt Couns…" at bounding box center [395, 139] width 111 height 18
click at [479, 58] on input "text" at bounding box center [510, 58] width 100 height 17
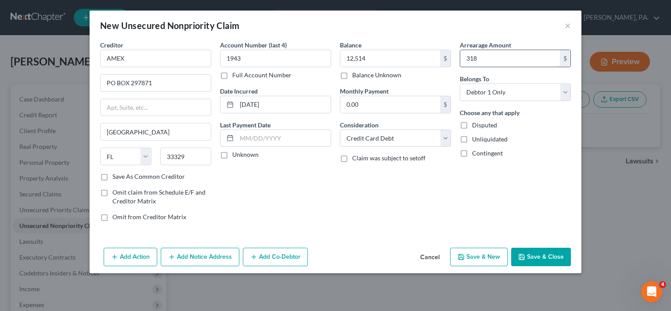
type input "318"
click at [554, 258] on button "Save & Close" at bounding box center [541, 257] width 60 height 18
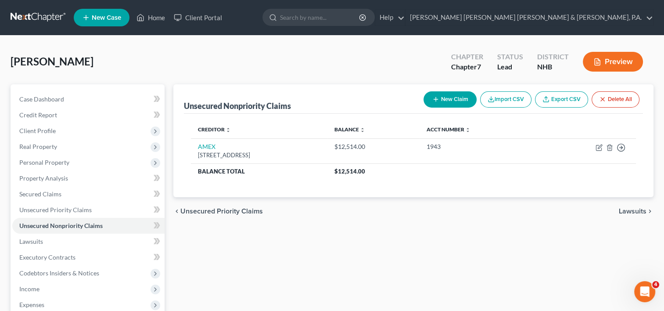
click at [449, 102] on button "New Claim" at bounding box center [450, 99] width 53 height 16
select select "0"
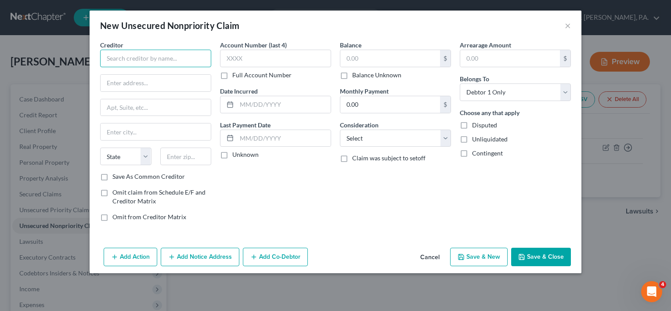
click at [151, 51] on input "text" at bounding box center [155, 59] width 111 height 18
type input "JPMCB"
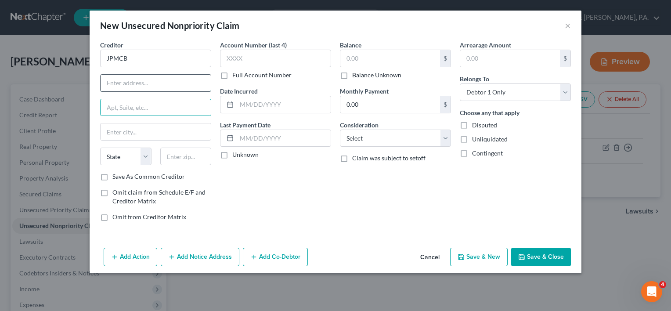
click at [165, 82] on input "text" at bounding box center [156, 83] width 110 height 17
type input "PO BOX 15369"
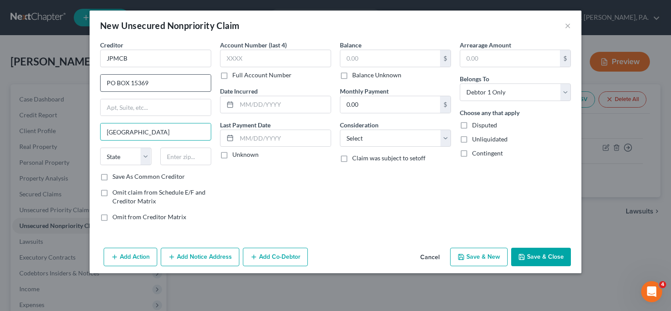
type input "WILMINGTON"
select select "7"
type input "19850"
type input "Wilmington"
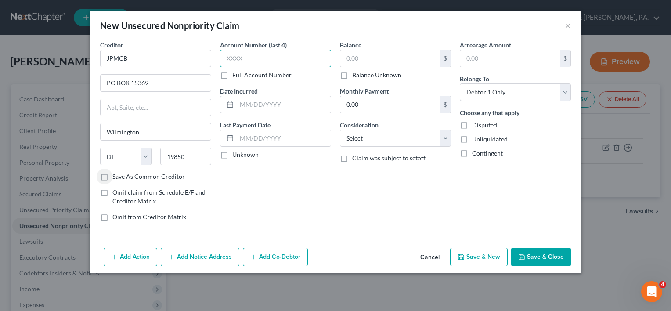
click at [245, 58] on input "text" at bounding box center [275, 59] width 111 height 18
type input "2919"
click at [245, 102] on input "text" at bounding box center [284, 104] width 94 height 17
type input "08/01/1972"
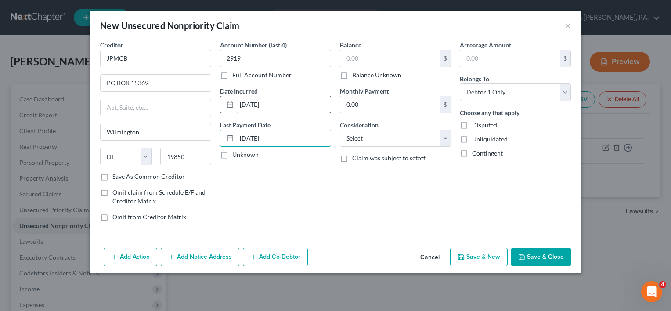
type input "06/16/2025"
click at [361, 61] on input "text" at bounding box center [390, 58] width 100 height 17
type input "4,959"
click at [387, 107] on input "0.00" at bounding box center [390, 104] width 100 height 17
type input "170"
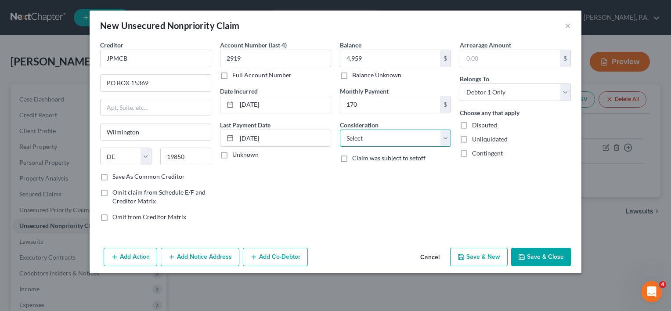
click at [449, 139] on select "Select Cable / Satellite Services Collection Agency Credit Card Debt Debt Couns…" at bounding box center [395, 139] width 111 height 18
select select "2"
click at [340, 130] on select "Select Cable / Satellite Services Collection Agency Credit Card Debt Debt Couns…" at bounding box center [395, 139] width 111 height 18
click at [505, 60] on input "text" at bounding box center [510, 58] width 100 height 17
type input "4,959"
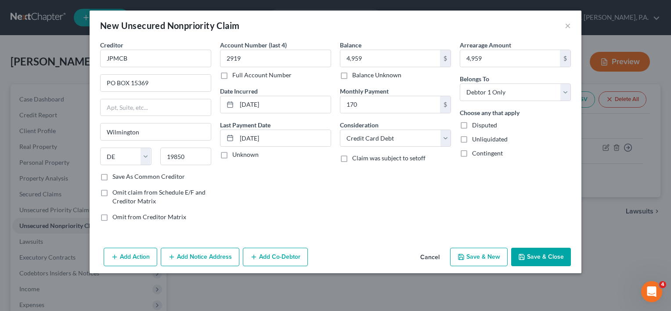
click at [550, 257] on button "Save & Close" at bounding box center [541, 257] width 60 height 18
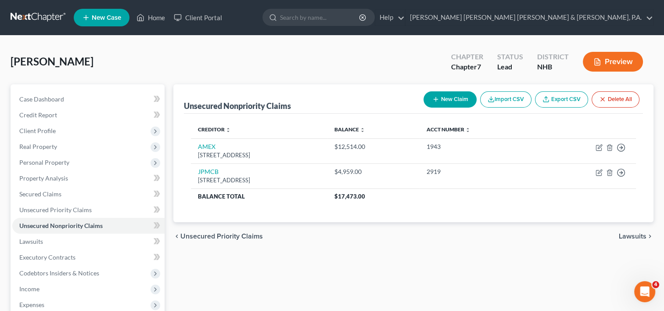
click at [632, 236] on span "Lawsuits" at bounding box center [633, 236] width 28 height 7
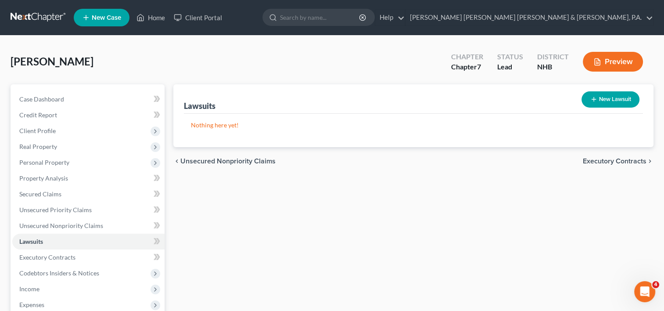
click at [601, 162] on span "Executory Contracts" at bounding box center [615, 161] width 64 height 7
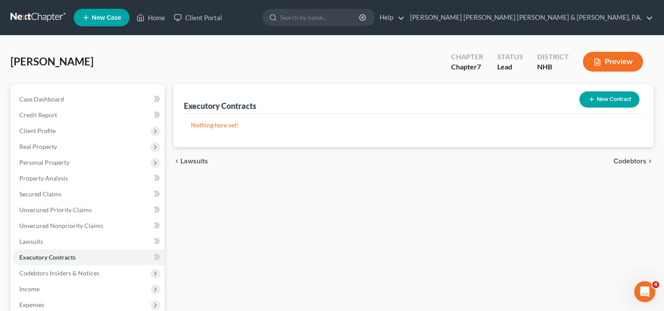
click at [624, 159] on span "Codebtors" at bounding box center [630, 161] width 33 height 7
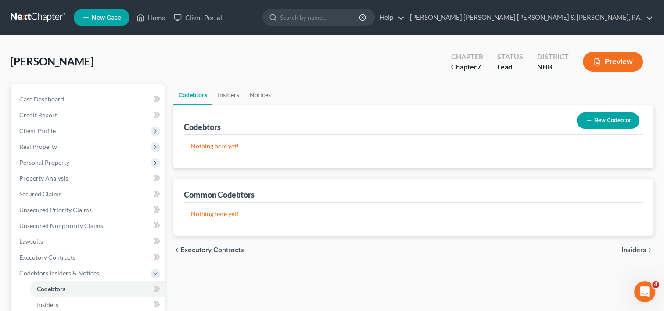
click at [639, 248] on span "Insiders" at bounding box center [634, 249] width 25 height 7
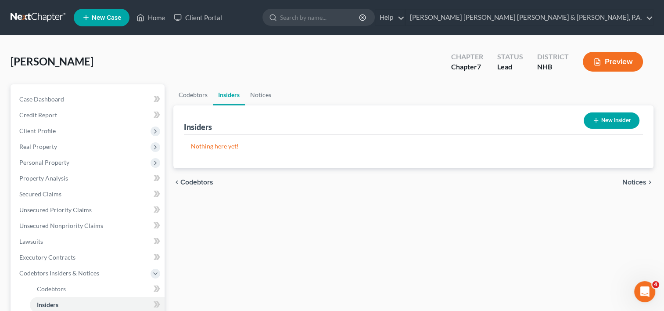
click at [630, 182] on span "Notices" at bounding box center [634, 182] width 24 height 7
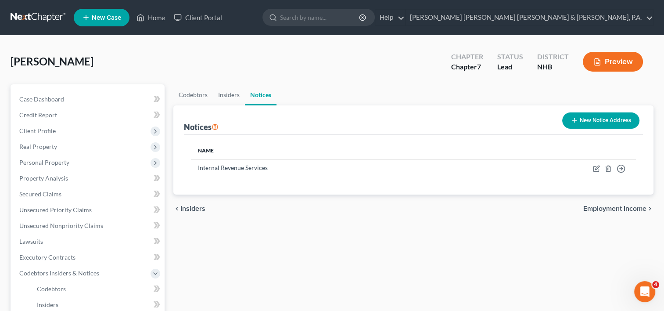
click at [616, 208] on span "Employment Income" at bounding box center [614, 208] width 63 height 7
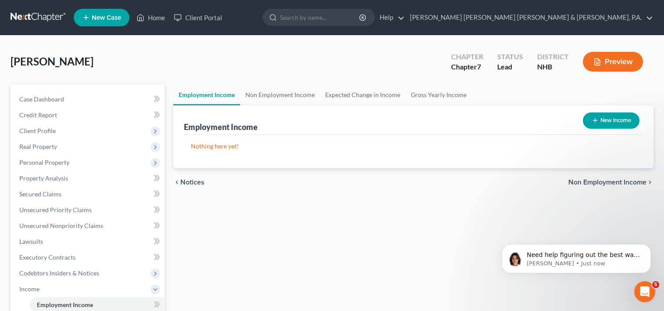
click at [585, 179] on span "Non Employment Income" at bounding box center [607, 182] width 78 height 7
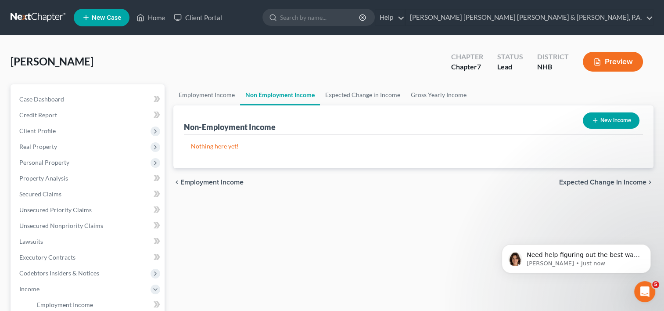
click at [585, 179] on span "Expected Change in Income" at bounding box center [602, 182] width 87 height 7
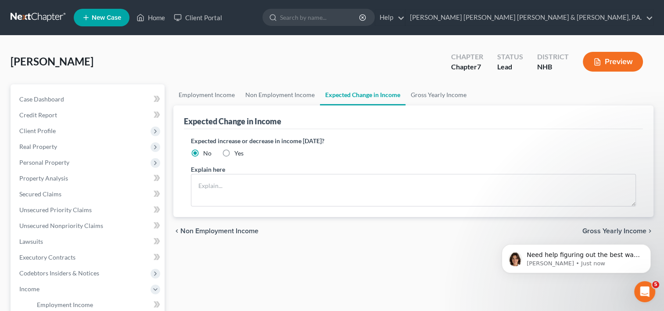
click at [604, 227] on div "Need help figuring out the best way to enter your client's income? Here's a qui…" at bounding box center [577, 218] width 162 height 110
click at [609, 229] on div "Need help figuring out the best way to enter your client's income? Here's a qui…" at bounding box center [577, 218] width 162 height 110
click at [373, 254] on div "Employment Income Non Employment Income Expected Change in Income Gross Yearly …" at bounding box center [413, 290] width 489 height 412
click at [439, 93] on link "Gross Yearly Income" at bounding box center [439, 94] width 66 height 21
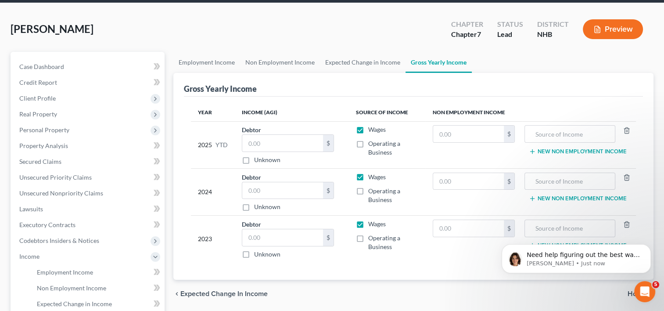
scroll to position [31, 0]
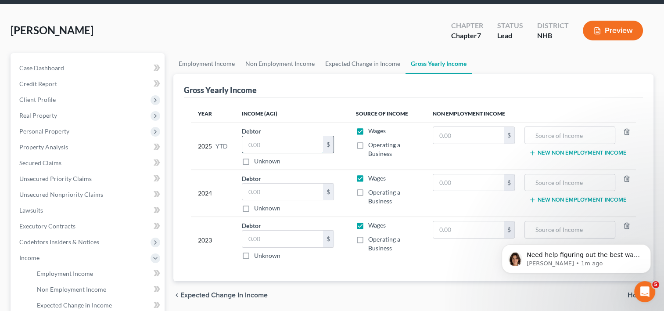
click at [276, 141] on input "text" at bounding box center [282, 144] width 81 height 17
type input "27,816"
click at [368, 129] on label "Wages" at bounding box center [377, 130] width 18 height 9
click at [372, 129] on input "Wages" at bounding box center [375, 129] width 6 height 6
checkbox input "false"
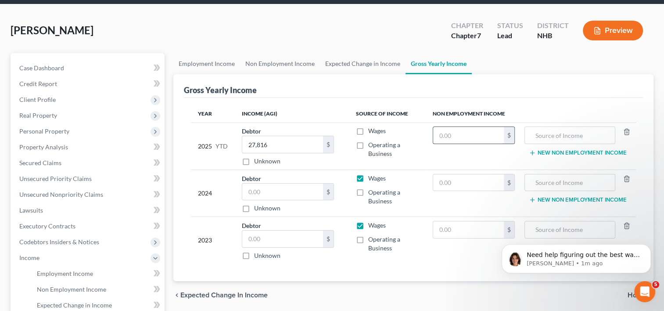
click at [462, 133] on input "text" at bounding box center [468, 135] width 71 height 17
type input "27,816"
type input "Social Security benefits, IRA, Annuity"
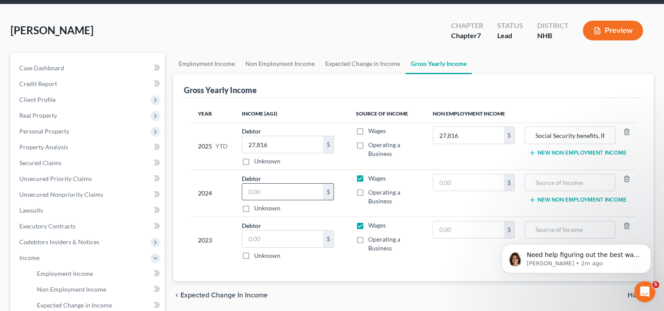
click at [263, 193] on input "text" at bounding box center [282, 192] width 81 height 17
type input "26,169"
click at [368, 176] on label "Wages" at bounding box center [377, 178] width 18 height 9
click at [372, 176] on input "Wages" at bounding box center [375, 177] width 6 height 6
checkbox input "false"
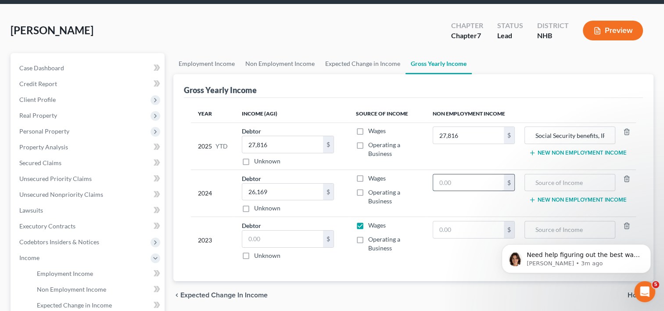
click at [458, 183] on input "text" at bounding box center [468, 182] width 71 height 17
type input "26,169"
click at [551, 184] on input "text" at bounding box center [569, 182] width 81 height 17
drag, startPoint x: 533, startPoint y: 134, endPoint x: 619, endPoint y: 138, distance: 85.7
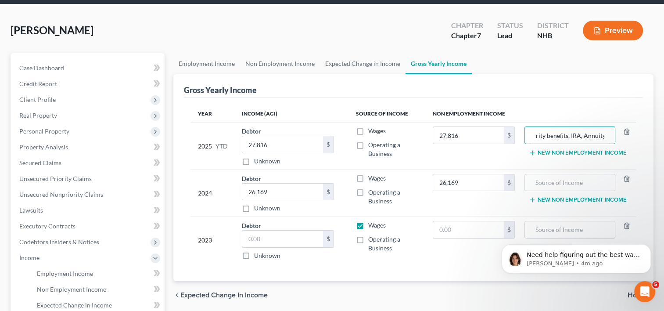
click at [619, 138] on div "Social Security benefits, IRA, Annuity" at bounding box center [579, 135] width 109 height 18
click at [566, 181] on input "text" at bounding box center [569, 182] width 81 height 17
paste input "Social Security benefits, IRA, Annuity"
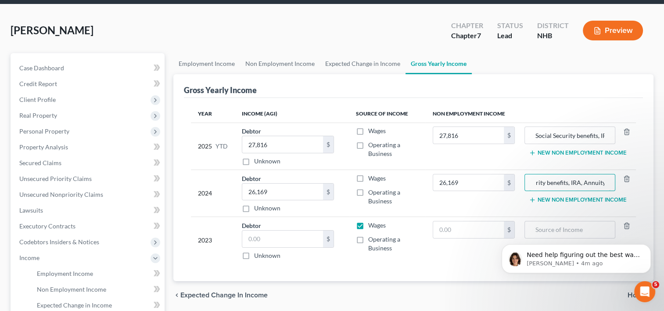
type input "Social Security benefits, IRA, Annuity"
click at [538, 229] on body "Need help figuring out the best way to enter your client's income? Here's a qui…" at bounding box center [576, 256] width 169 height 54
click at [533, 227] on html "Need help figuring out the best way to enter your client's income? Here's a qui…" at bounding box center [577, 256] width 176 height 61
click at [368, 221] on label "Wages" at bounding box center [377, 225] width 18 height 9
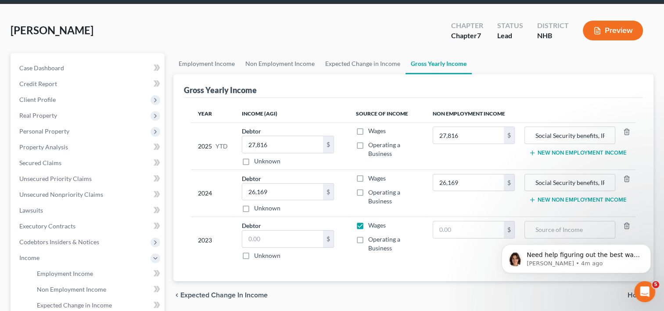
click at [372, 221] on input "Wages" at bounding box center [375, 224] width 6 height 6
checkbox input "false"
click at [552, 227] on html "Need help figuring out the best way to enter your client's income? Here's a qui…" at bounding box center [577, 256] width 176 height 61
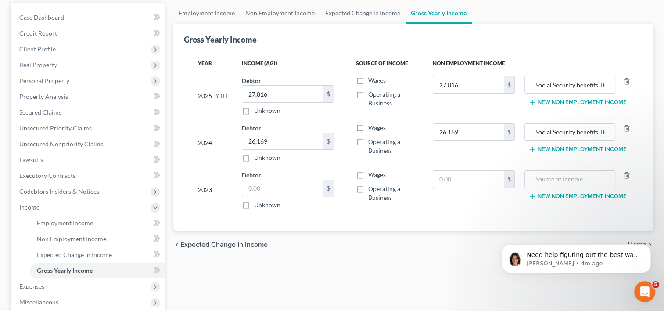
scroll to position [83, 0]
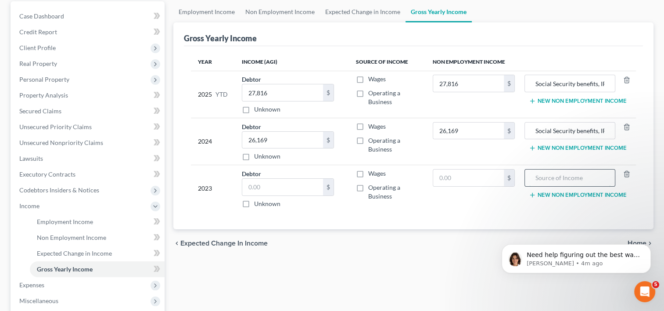
click at [547, 176] on input "text" at bounding box center [569, 177] width 81 height 17
paste input "Social Security benefits, IRA, Annuity"
type input "Social Security benefits, IRA, Annuity"
click at [293, 183] on input "text" at bounding box center [282, 187] width 81 height 17
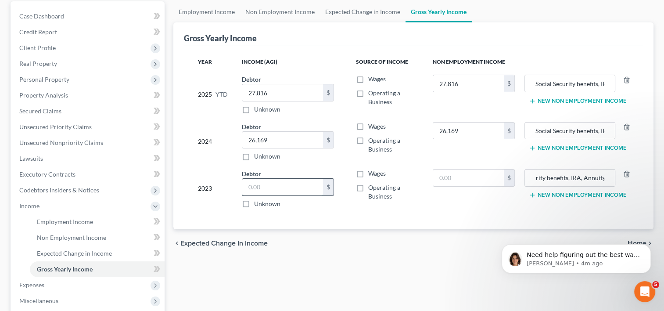
scroll to position [0, 0]
type input "27,303"
click at [646, 246] on icon "Dismiss notification" at bounding box center [648, 246] width 5 height 5
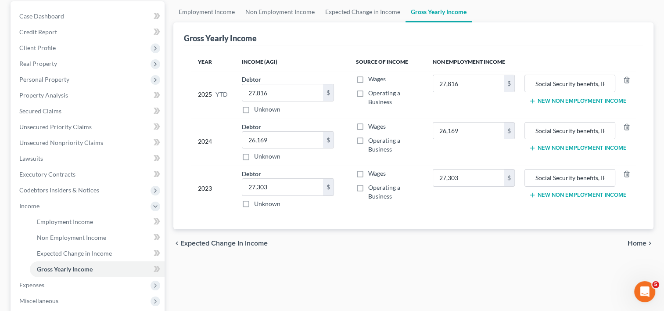
click at [636, 241] on span "Home" at bounding box center [637, 243] width 19 height 7
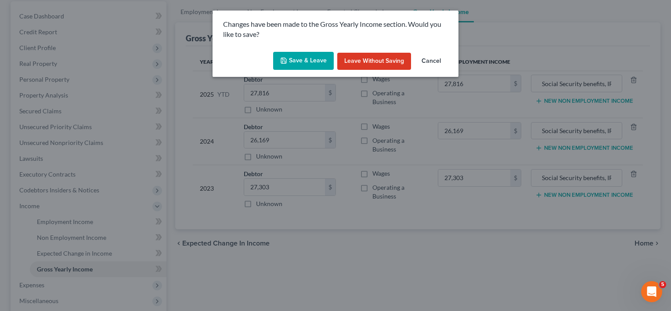
click at [305, 60] on button "Save & Leave" at bounding box center [303, 61] width 61 height 18
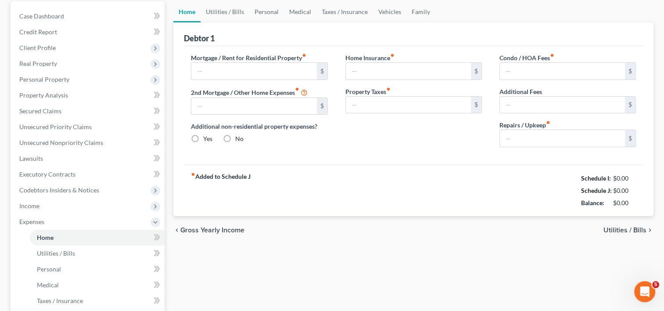
type input "0.00"
radio input "true"
type input "0.00"
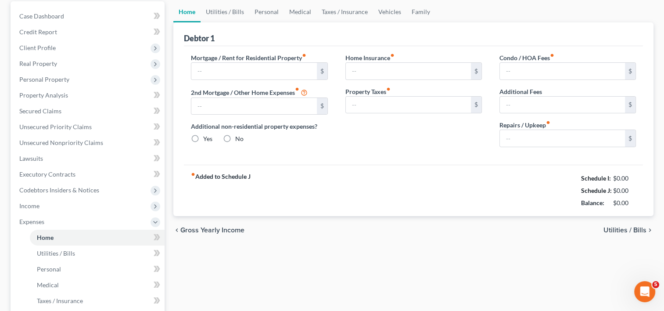
type input "0.00"
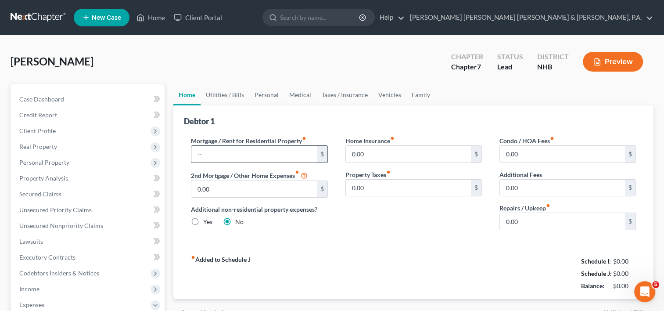
click at [296, 151] on input "text" at bounding box center [253, 154] width 125 height 17
type input "1,150"
click at [381, 153] on input "0.00" at bounding box center [408, 154] width 125 height 17
type input "127.79"
click at [534, 159] on input "0.00" at bounding box center [562, 154] width 125 height 17
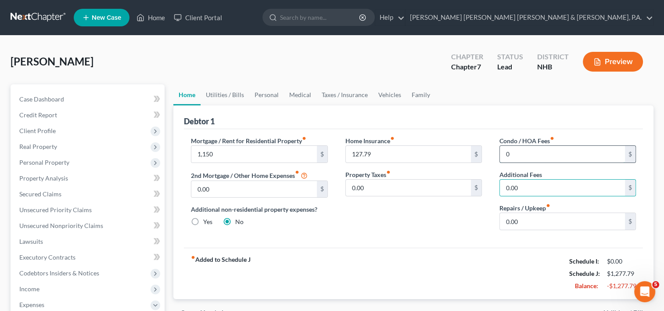
click at [523, 159] on input "0" at bounding box center [562, 154] width 125 height 17
type input "0.00"
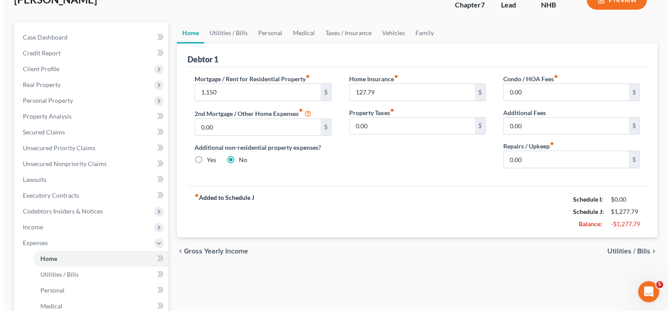
scroll to position [63, 0]
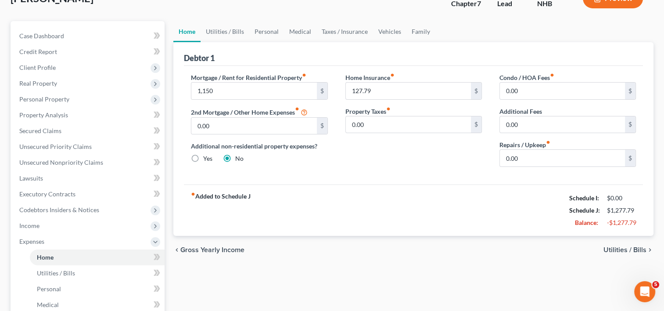
click at [612, 248] on span "Utilities / Bills" at bounding box center [625, 249] width 43 height 7
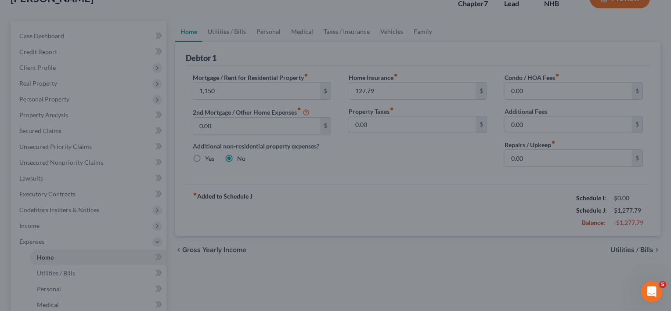
click at [518, 263] on div at bounding box center [335, 155] width 671 height 311
click at [393, 280] on div at bounding box center [335, 155] width 671 height 311
click at [483, 216] on div at bounding box center [335, 155] width 671 height 311
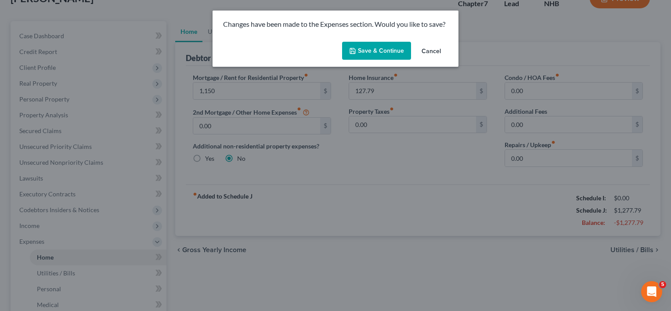
click at [378, 52] on button "Save & Continue" at bounding box center [376, 51] width 69 height 18
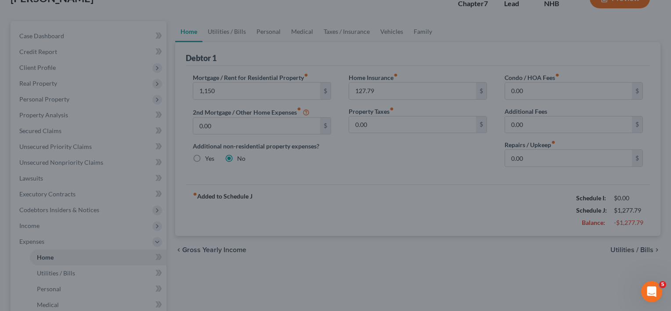
type input "1,150.00"
click at [476, 269] on div at bounding box center [335, 155] width 671 height 311
click at [440, 196] on div at bounding box center [335, 155] width 671 height 311
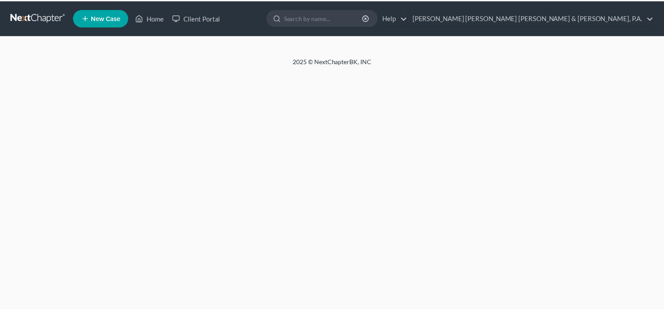
scroll to position [63, 0]
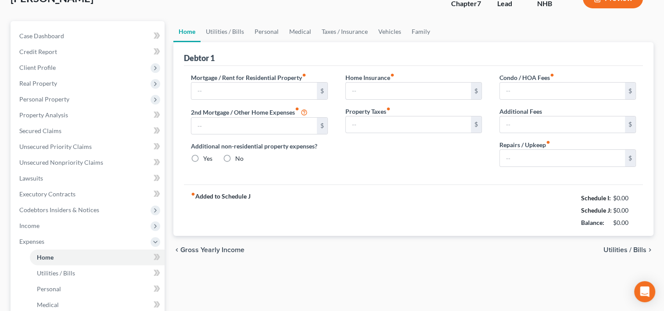
type input "1,150.00"
type input "0.00"
radio input "true"
type input "127.79"
type input "0.00"
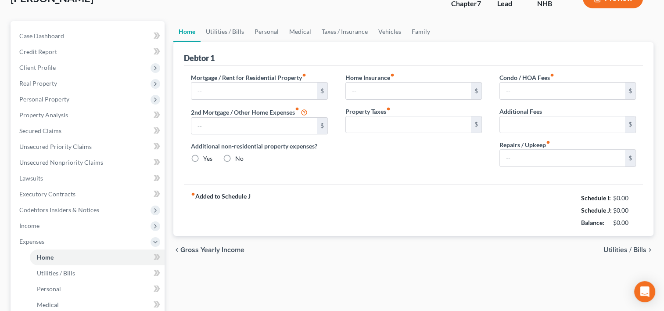
type input "0.00"
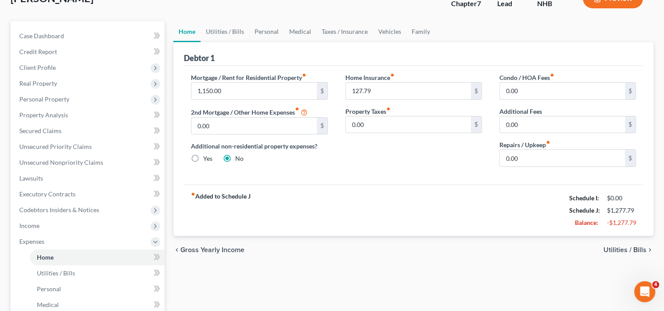
scroll to position [0, 0]
click at [218, 32] on link "Utilities / Bills" at bounding box center [225, 31] width 49 height 21
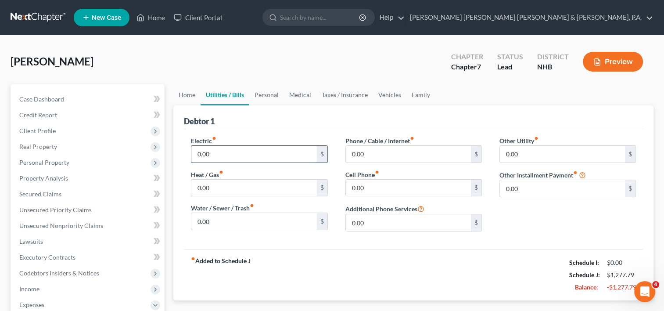
click at [237, 153] on input "0.00" at bounding box center [253, 154] width 125 height 17
click at [235, 155] on input "25" at bounding box center [253, 154] width 125 height 17
type input "65"
type input "25"
type input "163"
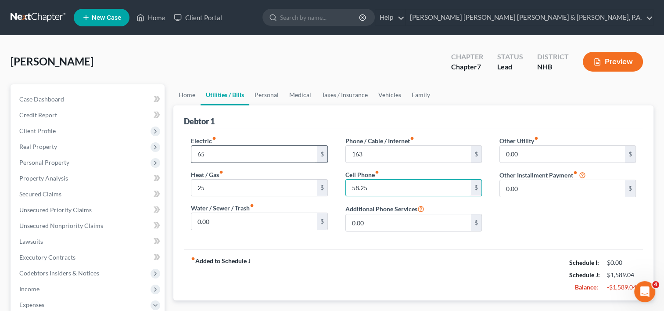
type input "58.25"
click at [269, 97] on link "Personal" at bounding box center [266, 94] width 35 height 21
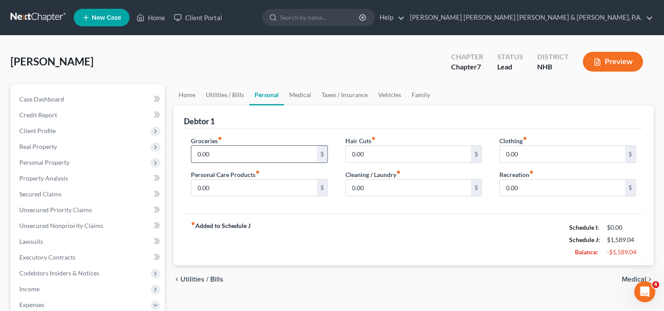
click at [240, 154] on input "0.00" at bounding box center [253, 154] width 125 height 17
type input "150"
type input "50"
click at [375, 151] on input "0.00" at bounding box center [408, 154] width 125 height 17
type input "50"
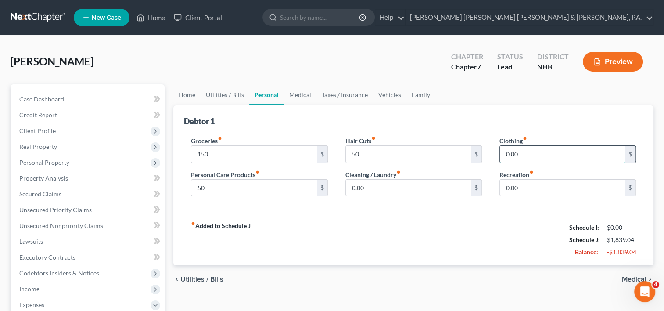
click at [534, 154] on input "0.00" at bounding box center [562, 154] width 125 height 17
type input "200"
click at [303, 97] on link "Medical" at bounding box center [300, 94] width 32 height 21
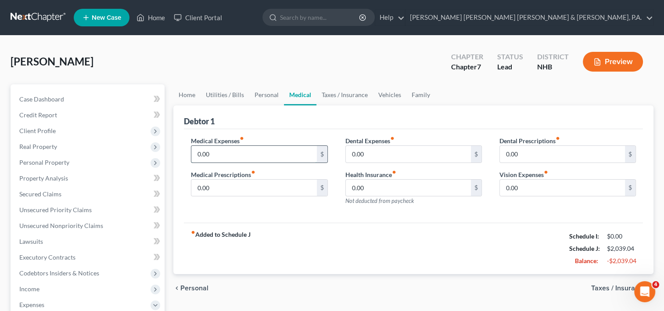
click at [270, 157] on input "0.00" at bounding box center [253, 154] width 125 height 17
click at [382, 190] on input "0.00" at bounding box center [408, 188] width 125 height 17
type input "40"
click at [601, 285] on span "Taxes / Insurance" at bounding box center [618, 287] width 55 height 7
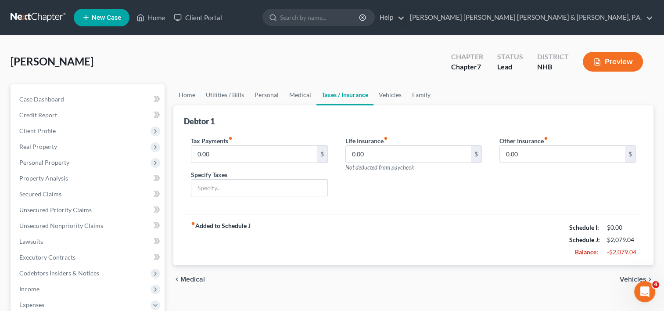
click at [502, 248] on div "fiber_manual_record Added to Schedule J Schedule I: $0.00 Schedule J: $2,079.04…" at bounding box center [413, 239] width 459 height 51
click at [523, 155] on input "0.00" at bounding box center [562, 154] width 125 height 17
type input "100"
click at [632, 276] on span "Vehicles" at bounding box center [633, 279] width 27 height 7
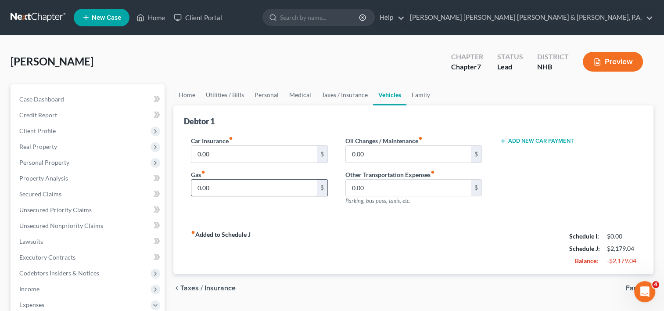
click at [217, 186] on input "0.00" at bounding box center [253, 188] width 125 height 17
type input "100"
click at [240, 149] on input "0.00" at bounding box center [253, 154] width 125 height 17
type input "1"
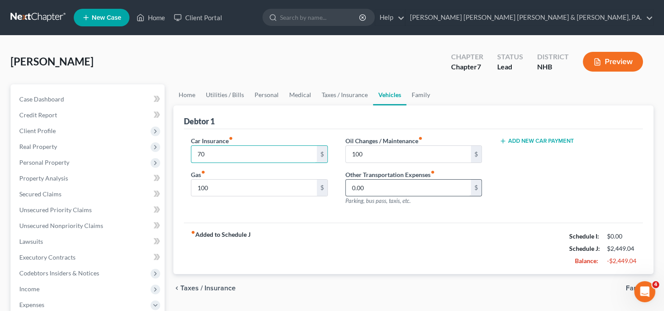
type input "70"
click at [402, 188] on input "0.00" at bounding box center [408, 188] width 125 height 17
type input "50"
click at [542, 140] on button "Add New Car Payment" at bounding box center [537, 140] width 75 height 7
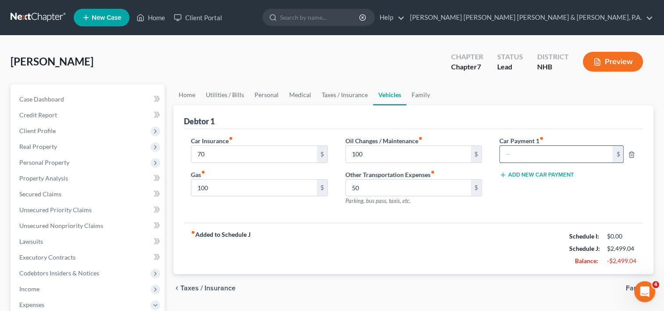
click at [563, 155] on input "text" at bounding box center [556, 154] width 113 height 17
type input "330"
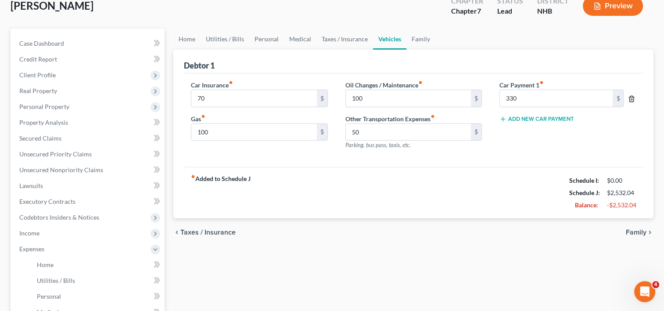
scroll to position [60, 0]
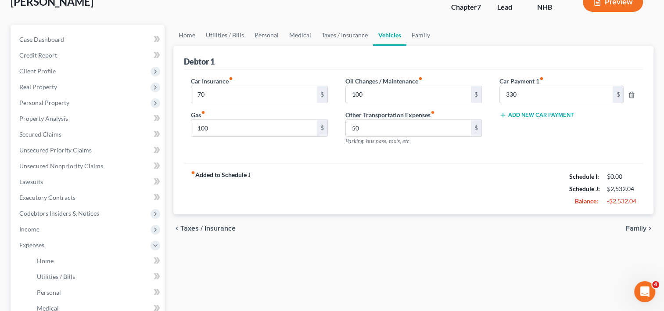
click at [634, 227] on span "Family" at bounding box center [636, 228] width 21 height 7
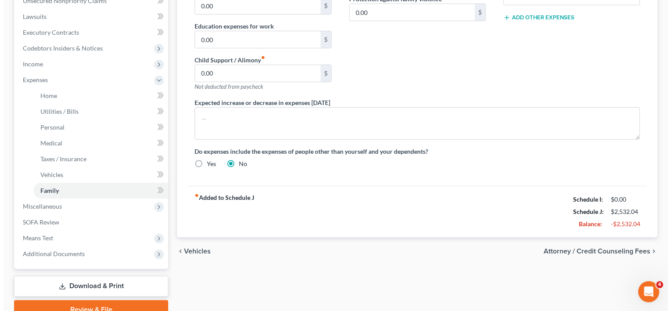
scroll to position [225, 0]
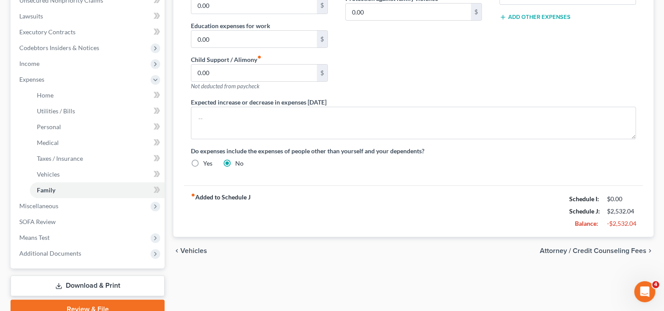
click at [578, 248] on span "Attorney / Credit Counseling Fees" at bounding box center [593, 250] width 107 height 7
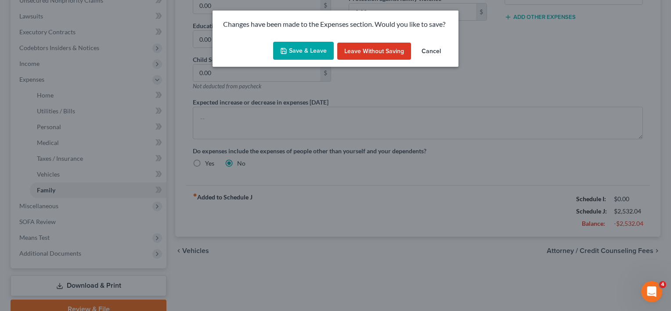
click at [293, 48] on button "Save & Leave" at bounding box center [303, 51] width 61 height 18
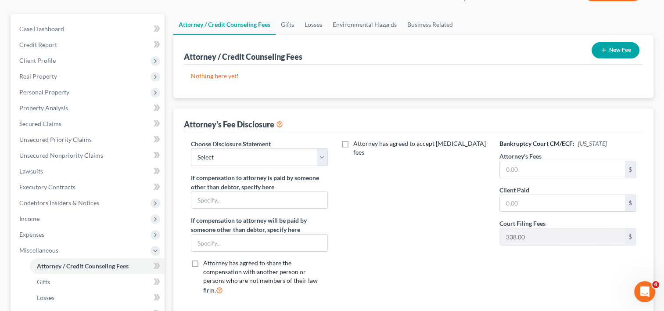
scroll to position [54, 0]
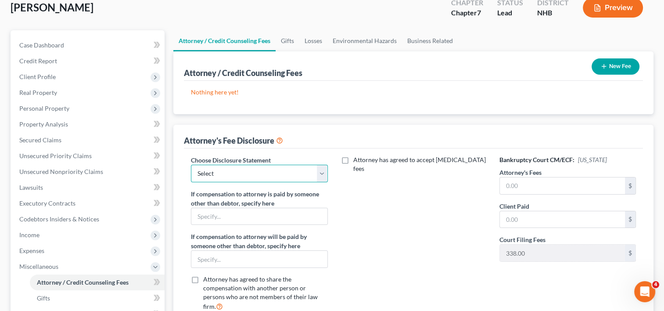
click at [322, 173] on select "Select Attorney" at bounding box center [259, 174] width 137 height 18
click at [279, 138] on icon at bounding box center [279, 140] width 7 height 8
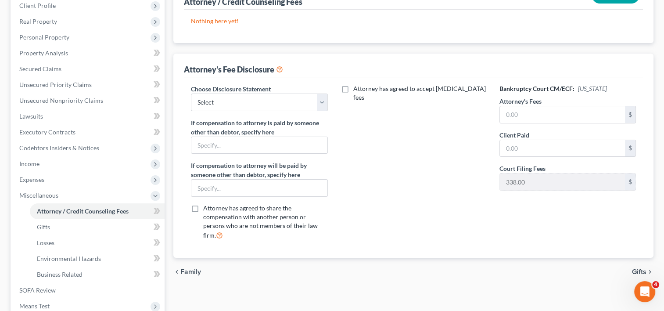
scroll to position [129, 0]
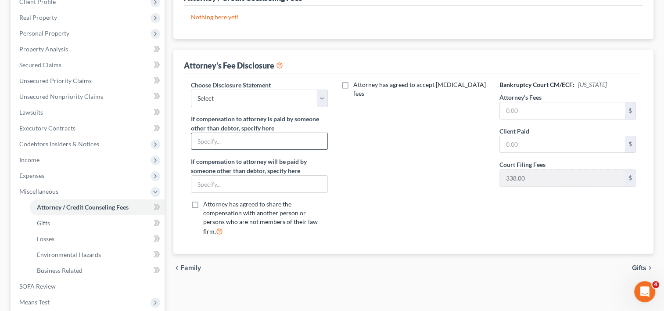
click at [227, 140] on input "text" at bounding box center [259, 141] width 136 height 17
type input "pro-bono"
click at [643, 264] on span "Gifts" at bounding box center [639, 267] width 14 height 7
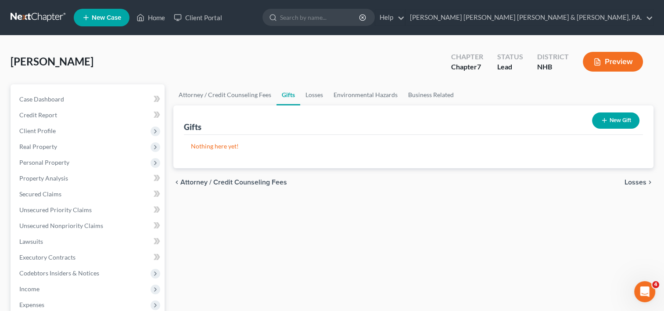
click at [633, 183] on span "Losses" at bounding box center [636, 182] width 22 height 7
click at [633, 183] on span "Environmental Hazards" at bounding box center [610, 182] width 74 height 7
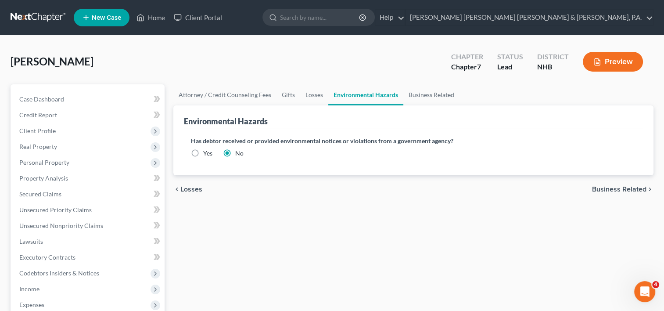
click at [625, 191] on span "Business Related" at bounding box center [619, 189] width 54 height 7
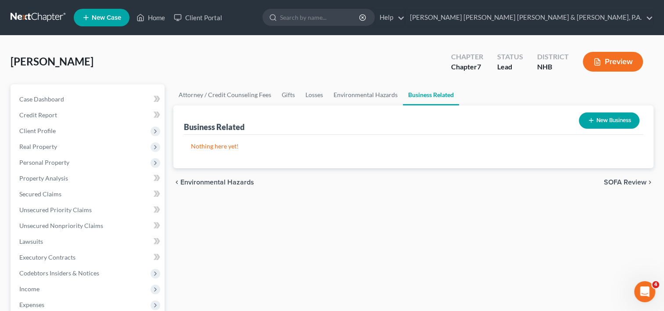
click at [619, 179] on span "SOFA Review" at bounding box center [625, 182] width 43 height 7
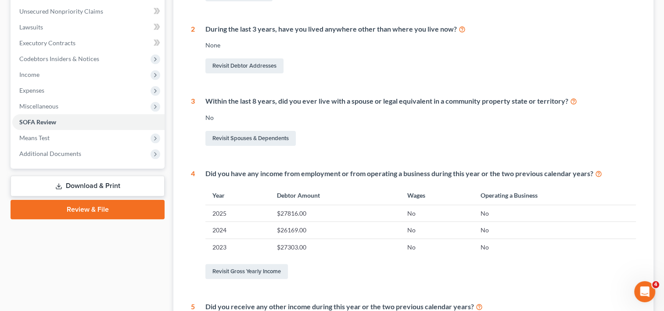
scroll to position [216, 0]
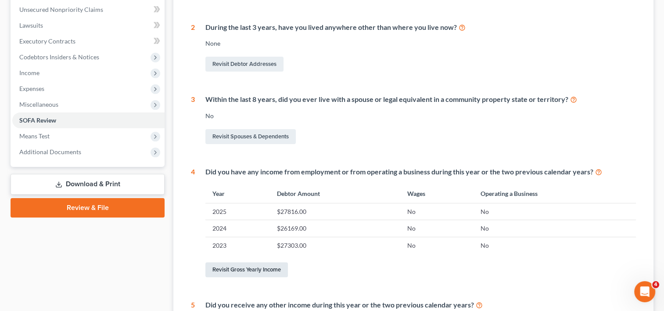
click at [257, 269] on link "Revisit Gross Yearly Income" at bounding box center [246, 269] width 83 height 15
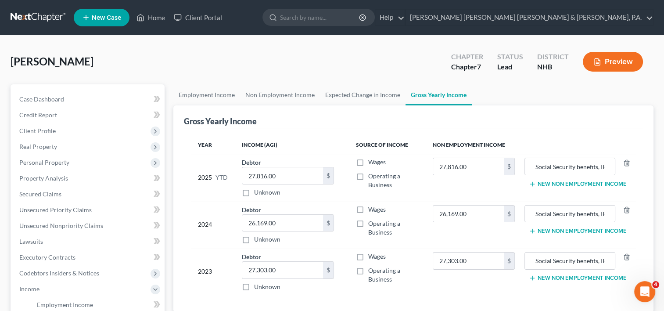
click at [607, 63] on button "Preview" at bounding box center [613, 62] width 60 height 20
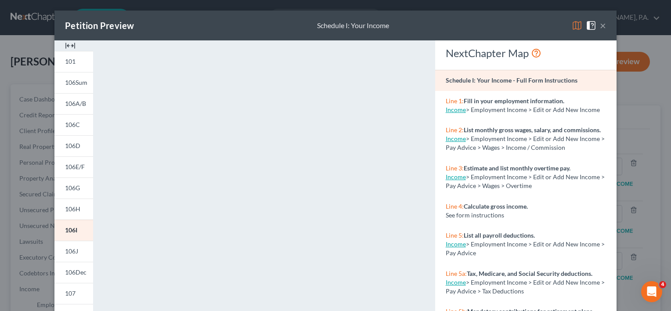
click at [600, 25] on button "×" at bounding box center [603, 25] width 6 height 11
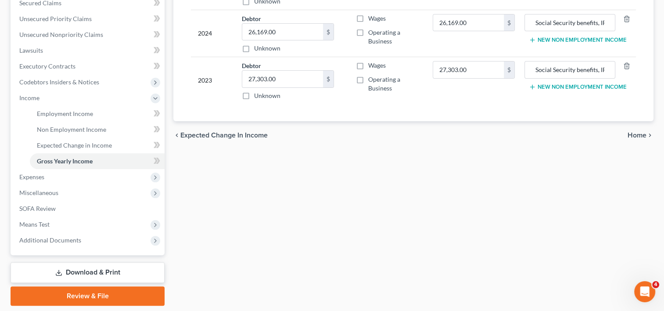
scroll to position [191, 0]
click at [637, 133] on span "Home" at bounding box center [637, 134] width 19 height 7
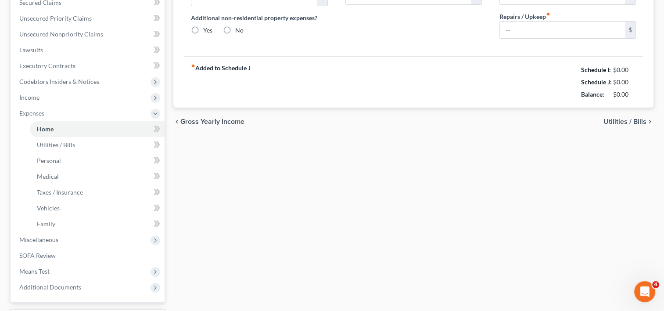
type input "1,150.00"
type input "0.00"
radio input "true"
type input "127.79"
type input "0.00"
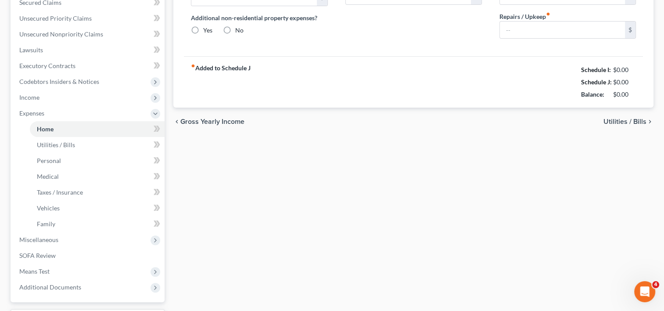
type input "0.00"
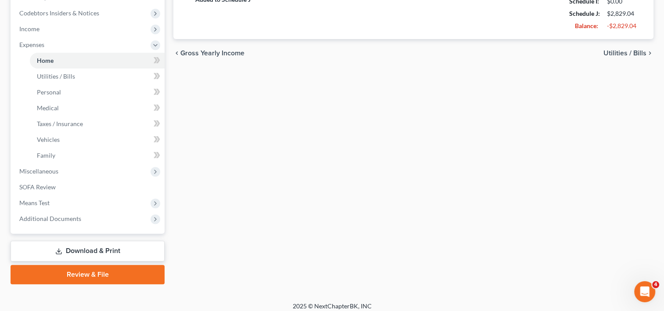
scroll to position [263, 0]
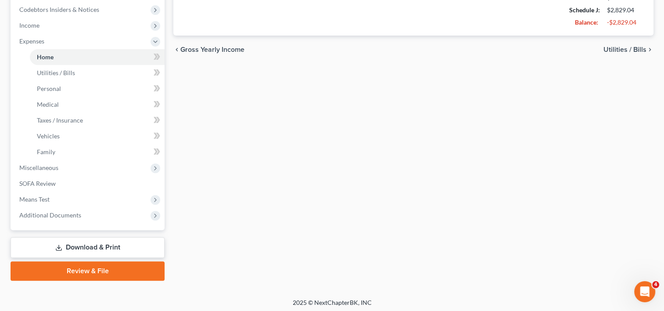
click at [98, 242] on link "Download & Print" at bounding box center [88, 247] width 154 height 21
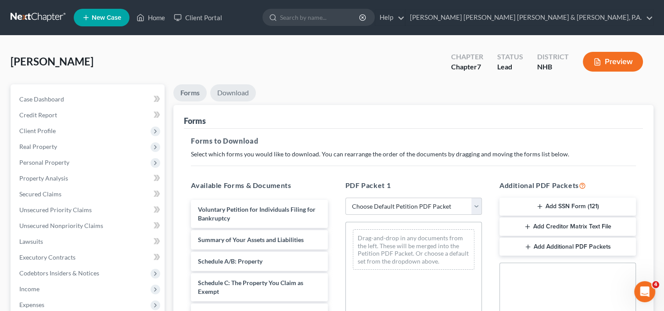
click at [239, 94] on link "Download" at bounding box center [233, 92] width 46 height 17
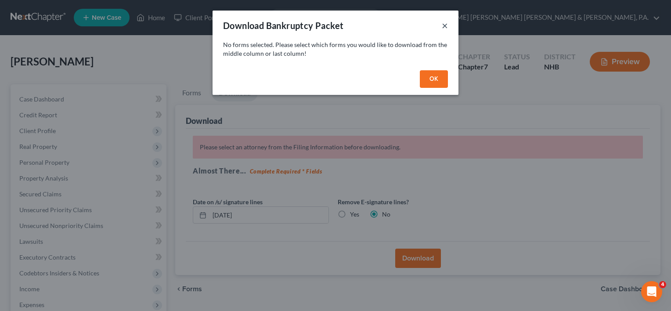
click at [444, 25] on button "×" at bounding box center [445, 25] width 6 height 11
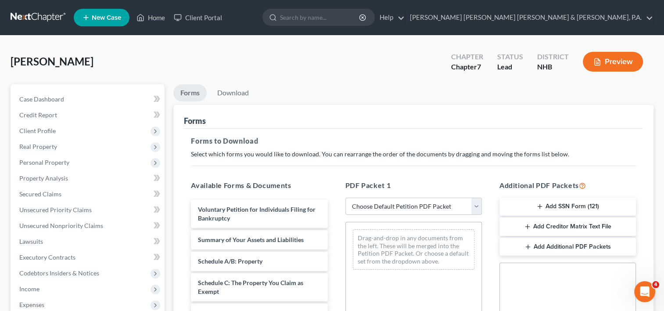
click at [474, 205] on select "Choose Default Petition PDF Packet Complete Bankruptcy Petition (all forms and …" at bounding box center [413, 207] width 137 height 18
click at [345, 198] on select "Choose Default Petition PDF Packet Complete Bankruptcy Petition (all forms and …" at bounding box center [413, 207] width 137 height 18
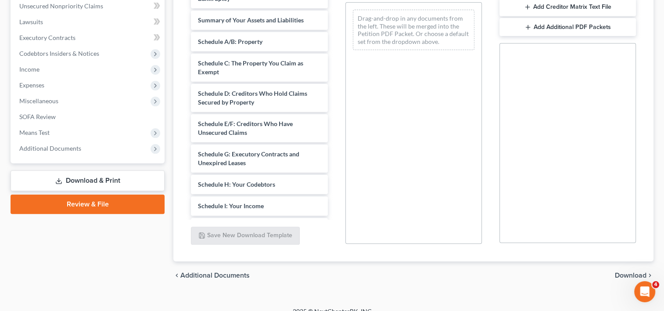
scroll to position [230, 0]
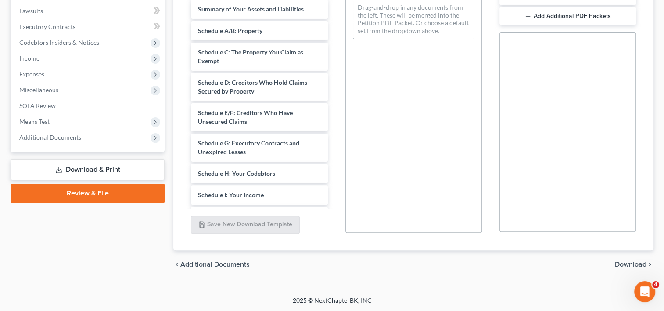
click at [634, 262] on span "Download" at bounding box center [631, 264] width 32 height 7
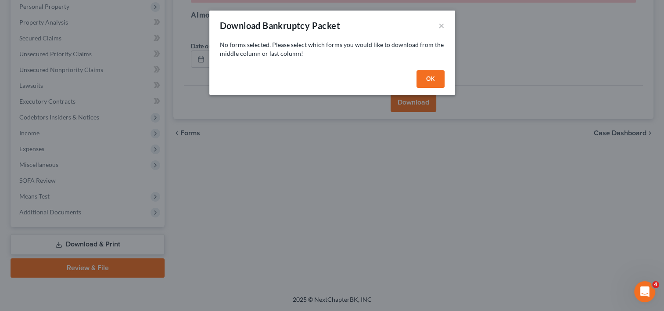
scroll to position [155, 0]
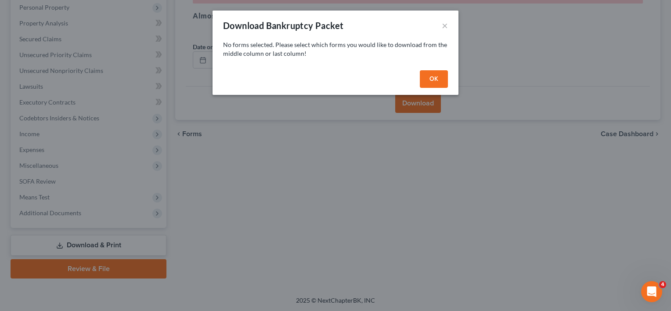
click at [433, 76] on button "OK" at bounding box center [434, 79] width 28 height 18
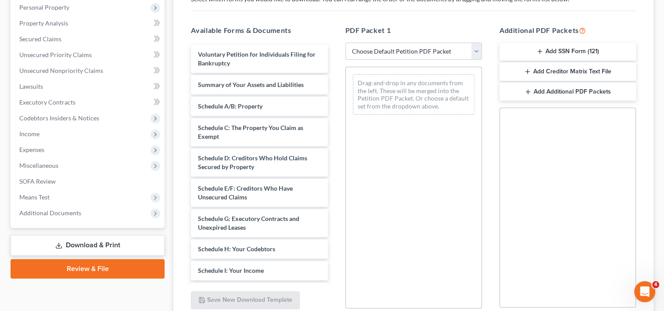
click at [422, 88] on div "Drag-and-drop in any documents from the left. These will be merged into the Pet…" at bounding box center [414, 94] width 122 height 40
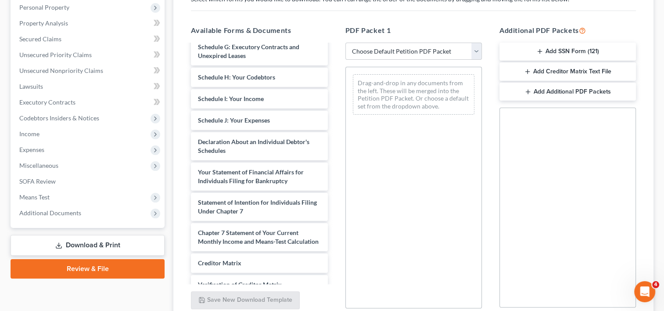
scroll to position [244, 0]
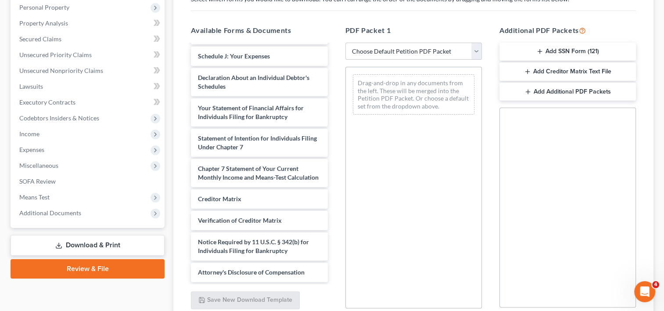
click at [472, 52] on select "Choose Default Petition PDF Packet Complete Bankruptcy Petition (all forms and …" at bounding box center [413, 52] width 137 height 18
select select "0"
click at [349, 43] on select "Choose Default Petition PDF Packet Complete Bankruptcy Petition (all forms and …" at bounding box center [413, 52] width 137 height 18
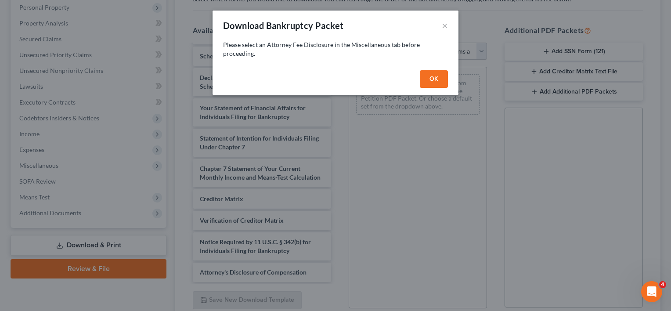
click at [431, 72] on button "OK" at bounding box center [434, 79] width 28 height 18
select select
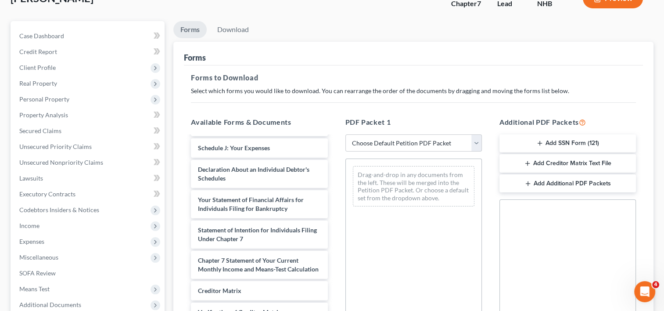
scroll to position [64, 0]
click at [476, 142] on select "Choose Default Petition PDF Packet Complete Bankruptcy Petition (all forms and …" at bounding box center [413, 142] width 137 height 18
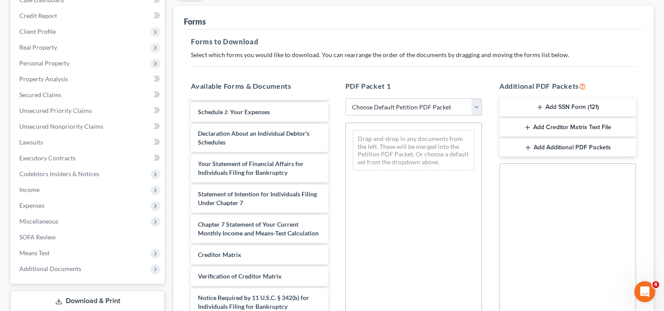
scroll to position [95, 0]
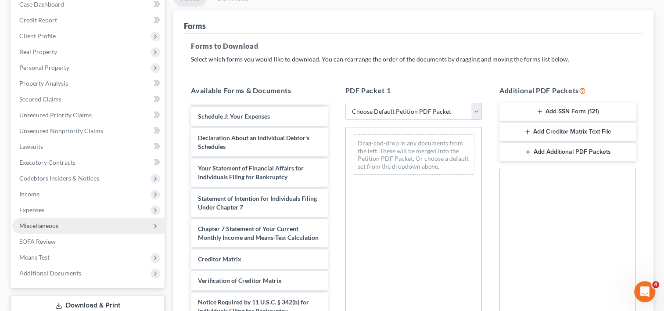
click at [61, 221] on span "Miscellaneous" at bounding box center [88, 226] width 152 height 16
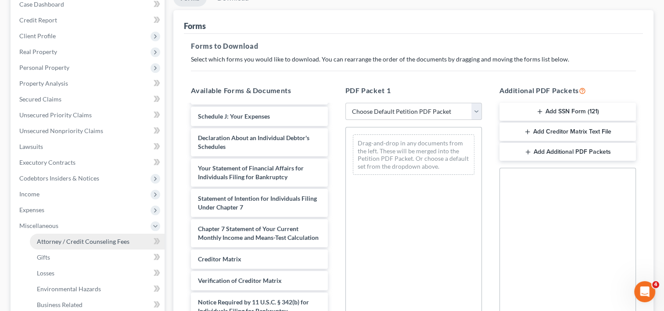
click at [76, 245] on link "Attorney / Credit Counseling Fees" at bounding box center [97, 242] width 135 height 16
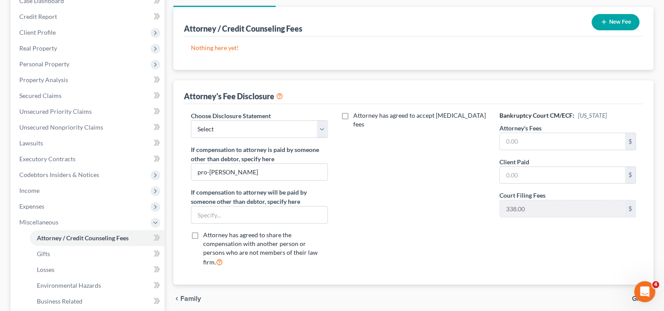
scroll to position [100, 0]
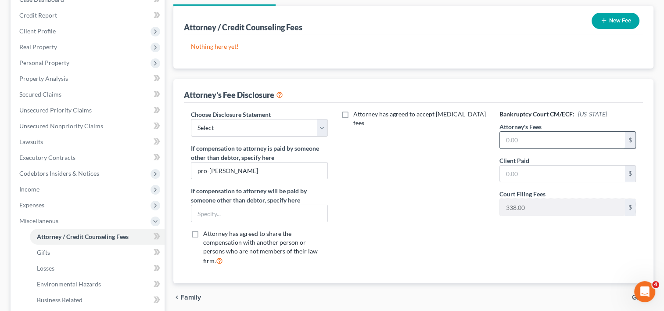
click at [528, 140] on input "text" at bounding box center [562, 140] width 125 height 17
type input "0.00"
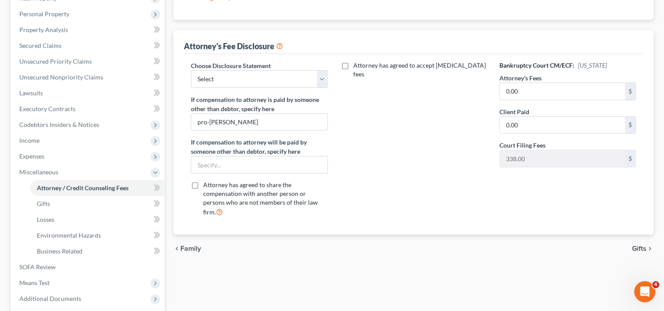
scroll to position [152, 0]
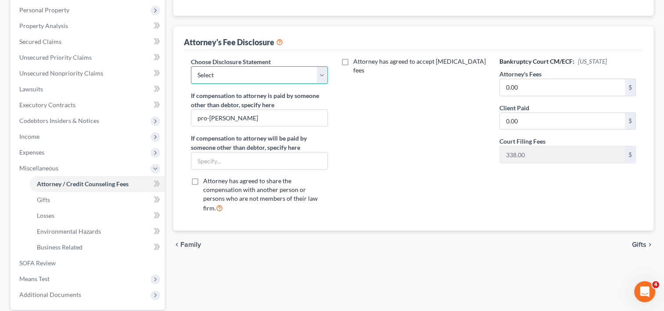
click at [318, 77] on select "Select Attorney" at bounding box center [259, 75] width 137 height 18
select select "0"
click at [191, 66] on select "Select Attorney" at bounding box center [259, 75] width 137 height 18
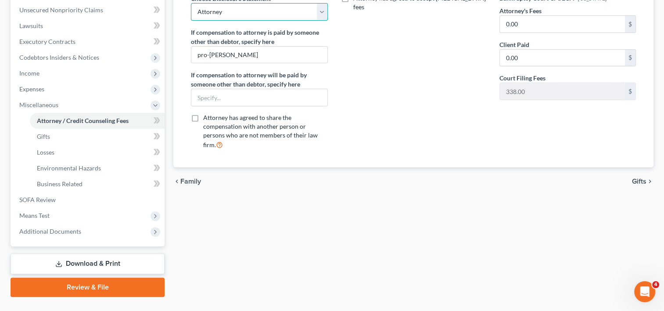
scroll to position [234, 0]
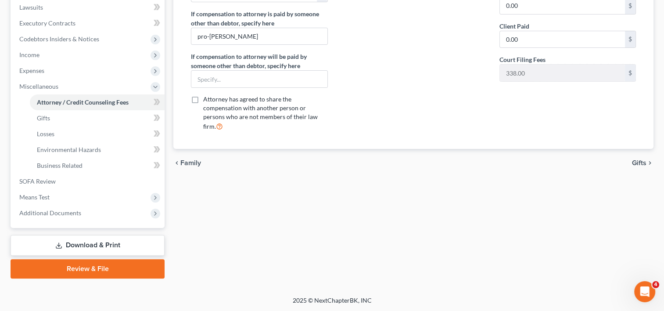
click at [106, 250] on link "Download & Print" at bounding box center [88, 245] width 154 height 21
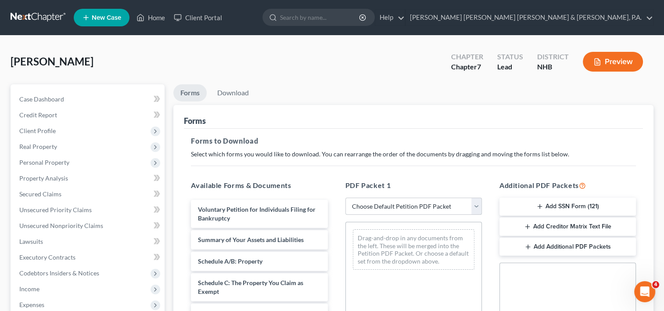
click at [476, 202] on select "Choose Default Petition PDF Packet Complete Bankruptcy Petition (all forms and …" at bounding box center [413, 207] width 137 height 18
select select "0"
click at [345, 198] on select "Choose Default Petition PDF Packet Complete Bankruptcy Petition (all forms and …" at bounding box center [413, 207] width 137 height 18
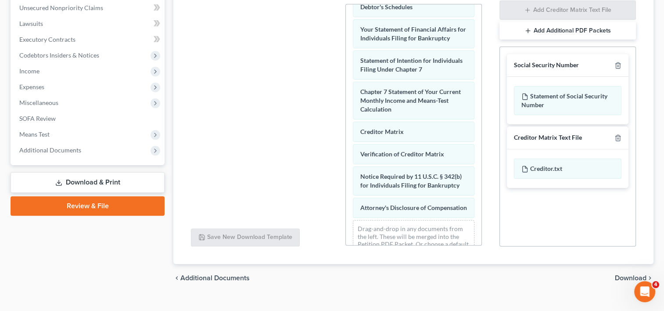
scroll to position [336, 0]
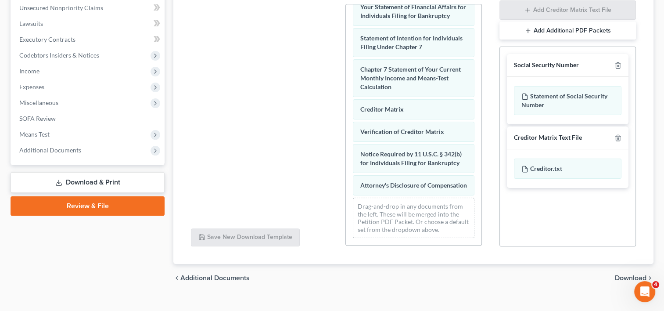
click at [623, 276] on span "Download" at bounding box center [631, 277] width 32 height 7
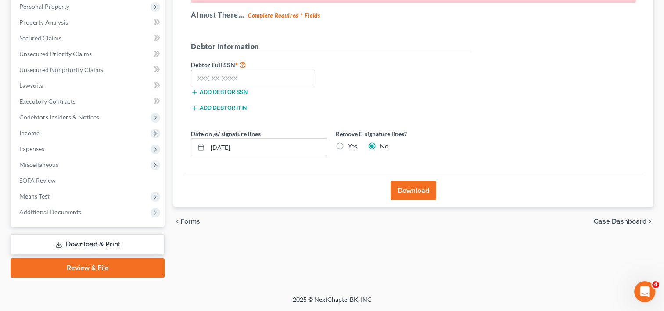
scroll to position [155, 0]
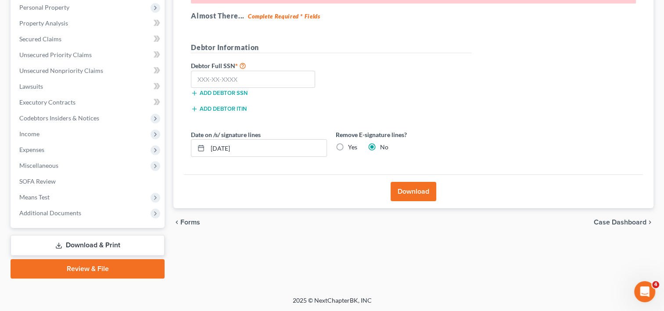
click at [348, 148] on label "Yes" at bounding box center [352, 147] width 9 height 9
click at [352, 148] on input "Yes" at bounding box center [355, 146] width 6 height 6
radio input "true"
radio input "false"
drag, startPoint x: 256, startPoint y: 146, endPoint x: 206, endPoint y: 143, distance: 49.7
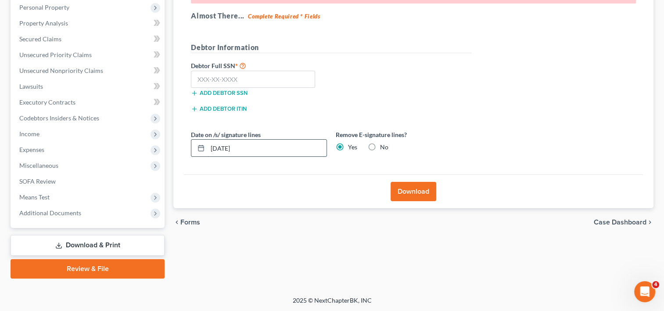
click at [206, 143] on div "10/03/2025" at bounding box center [259, 148] width 136 height 18
click at [234, 79] on input "text" at bounding box center [253, 80] width 124 height 18
type input "096-38-4661"
click at [407, 193] on button "Download" at bounding box center [414, 191] width 46 height 19
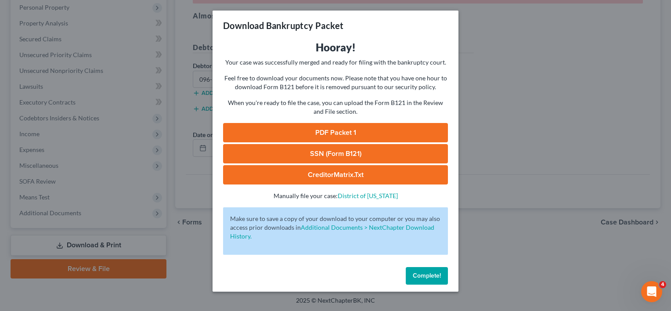
click at [416, 279] on button "Complete!" at bounding box center [427, 276] width 42 height 18
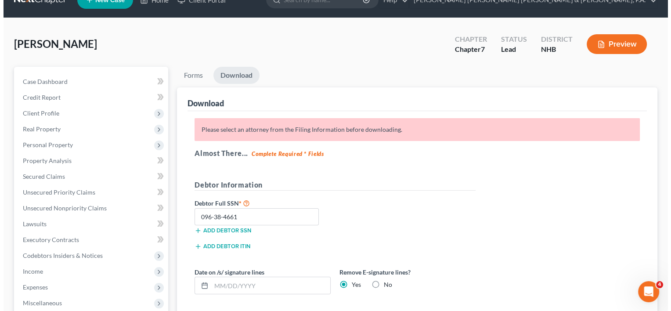
scroll to position [16, 0]
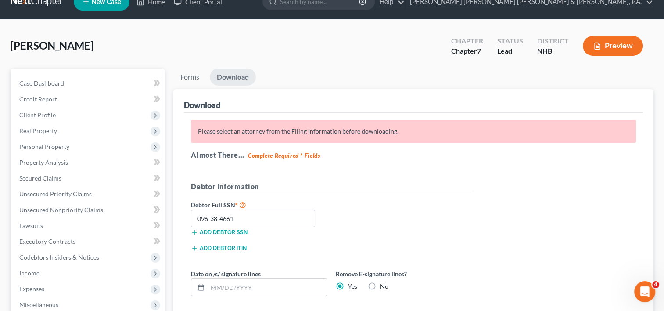
click at [237, 73] on link "Download" at bounding box center [233, 76] width 46 height 17
click at [618, 45] on button "Preview" at bounding box center [613, 46] width 60 height 20
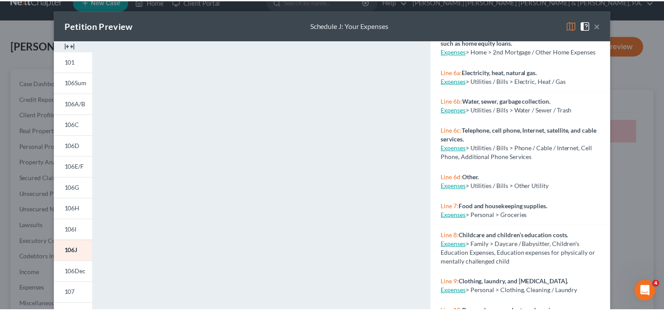
scroll to position [389, 0]
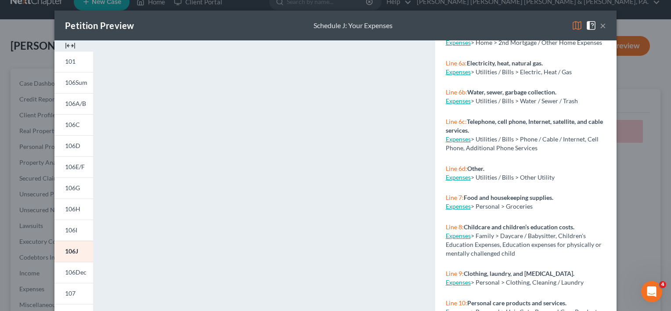
click at [648, 181] on div "Petition Preview Schedule J: Your Expenses × 101 106Sum 106A/B 106C 106D 106E/F…" at bounding box center [335, 155] width 671 height 311
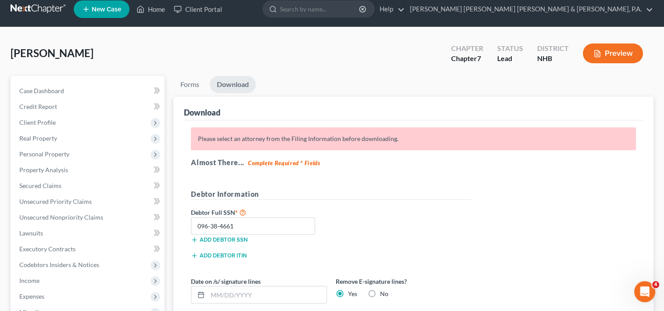
scroll to position [0, 0]
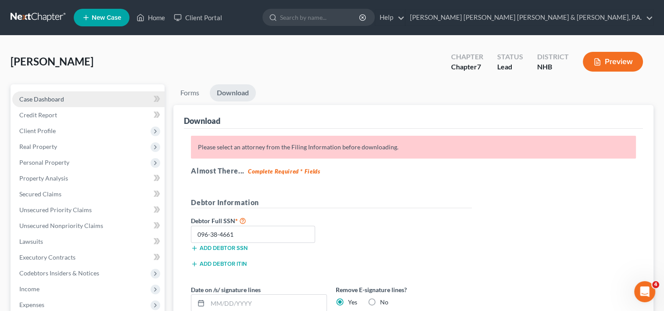
click at [74, 97] on link "Case Dashboard" at bounding box center [88, 99] width 152 height 16
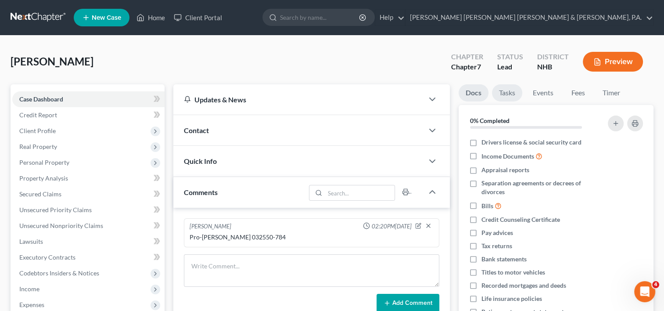
click at [507, 94] on link "Tasks" at bounding box center [507, 92] width 30 height 17
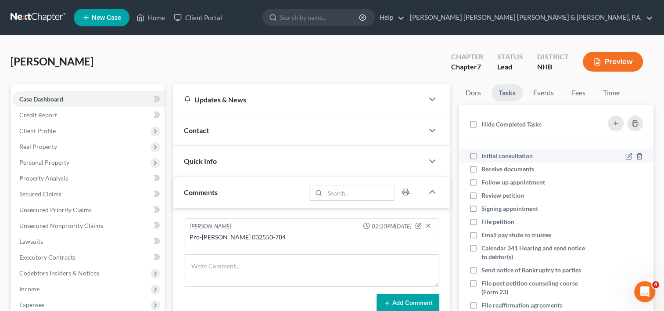
click at [482, 158] on label "Initial consultation" at bounding box center [511, 155] width 58 height 9
click at [485, 157] on input "Initial consultation" at bounding box center [488, 154] width 6 height 6
checkbox input "true"
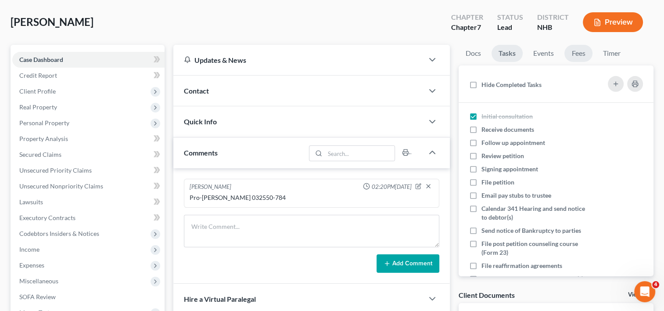
click at [576, 54] on link "Fees" at bounding box center [579, 53] width 28 height 17
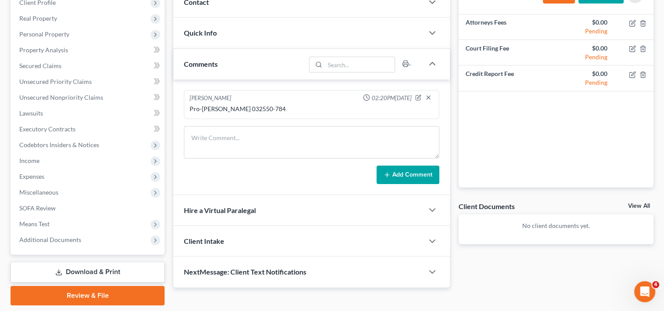
scroll to position [155, 0]
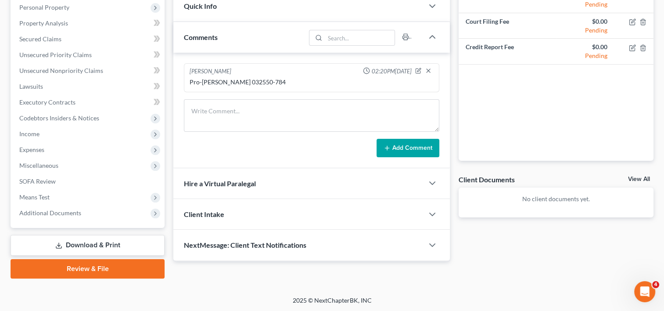
click at [91, 248] on link "Download & Print" at bounding box center [88, 245] width 154 height 21
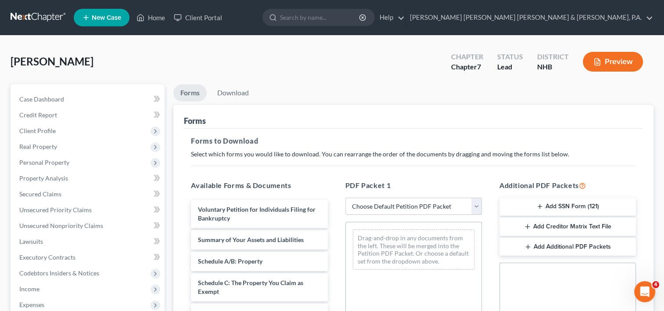
click at [478, 205] on select "Choose Default Petition PDF Packet Complete Bankruptcy Petition (all forms and …" at bounding box center [413, 207] width 137 height 18
select select "0"
click at [345, 198] on select "Choose Default Petition PDF Packet Complete Bankruptcy Petition (all forms and …" at bounding box center [413, 207] width 137 height 18
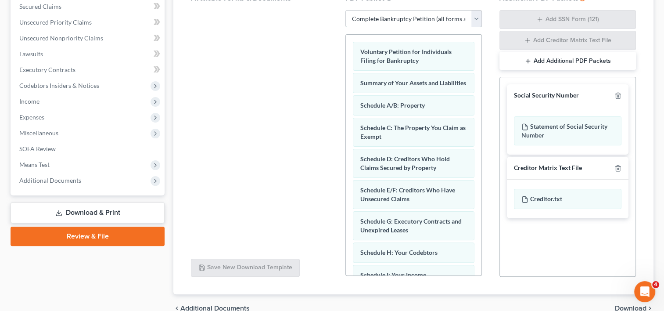
scroll to position [231, 0]
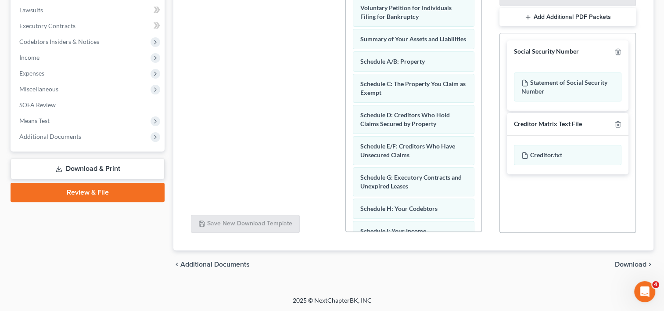
click at [632, 261] on span "Download" at bounding box center [631, 264] width 32 height 7
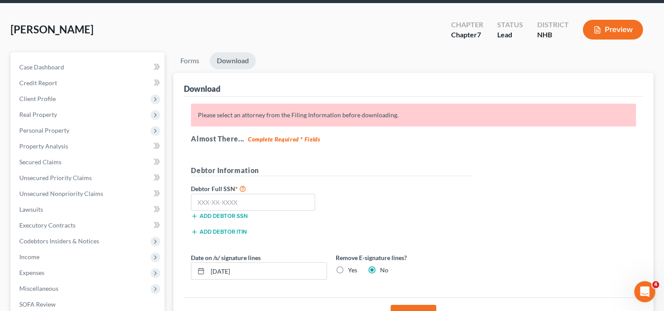
scroll to position [23, 0]
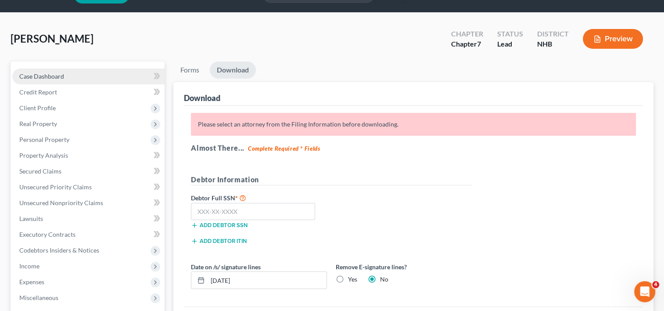
click at [90, 77] on link "Case Dashboard" at bounding box center [88, 76] width 152 height 16
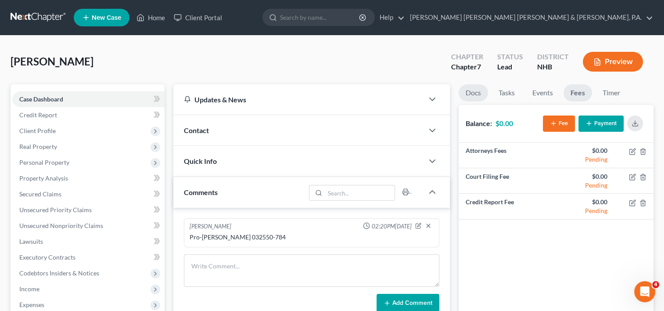
click at [474, 94] on link "Docs" at bounding box center [473, 92] width 29 height 17
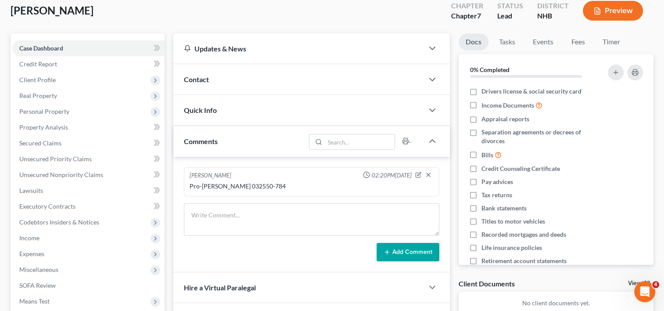
scroll to position [52, 0]
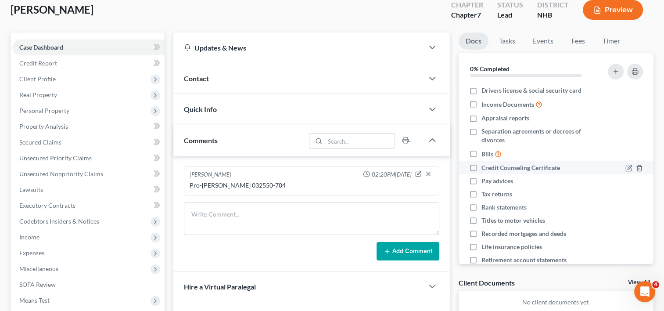
click at [482, 169] on label "Credit Counseling Certificate" at bounding box center [521, 167] width 79 height 9
click at [485, 169] on input "Credit Counseling Certificate" at bounding box center [488, 166] width 6 height 6
checkbox input "true"
click at [482, 217] on label "Titles to motor vehicles" at bounding box center [514, 220] width 64 height 9
click at [485, 217] on input "Titles to motor vehicles" at bounding box center [488, 219] width 6 height 6
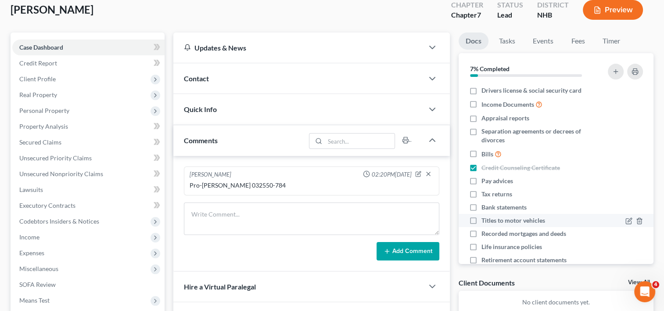
checkbox input "true"
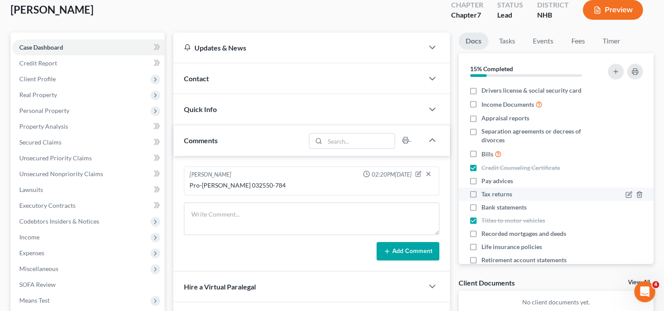
click at [482, 195] on label "Tax returns" at bounding box center [497, 194] width 31 height 9
click at [485, 195] on input "Tax returns" at bounding box center [488, 193] width 6 height 6
checkbox input "true"
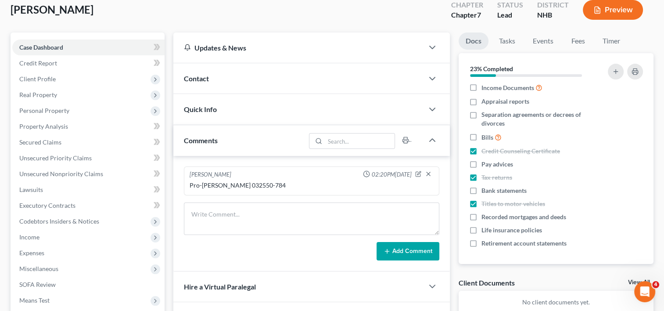
scroll to position [0, 0]
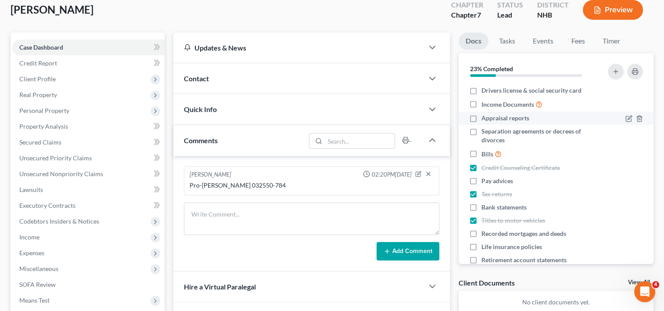
click at [482, 116] on label "Appraisal reports" at bounding box center [506, 118] width 48 height 9
click at [485, 116] on input "Appraisal reports" at bounding box center [488, 117] width 6 height 6
checkbox input "true"
click at [482, 100] on label "Income Documents" at bounding box center [512, 104] width 61 height 10
click at [485, 100] on input "Income Documents" at bounding box center [488, 102] width 6 height 6
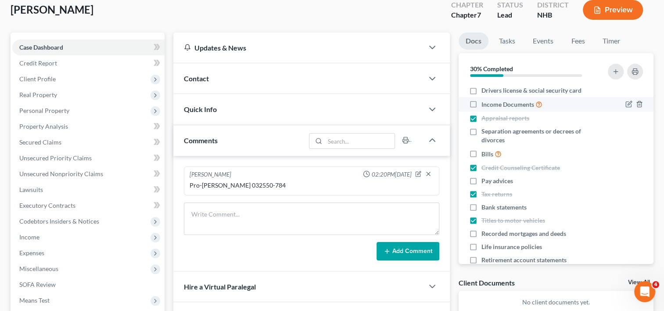
checkbox input "true"
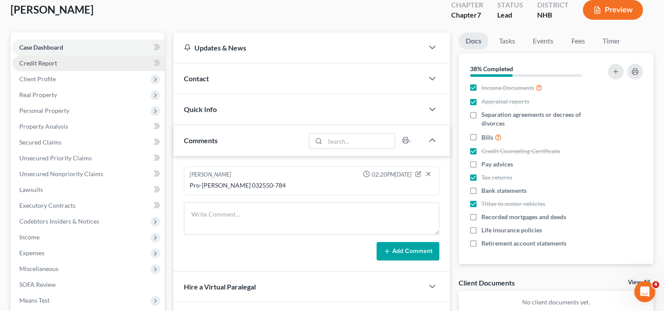
click at [61, 65] on link "Credit Report" at bounding box center [88, 63] width 152 height 16
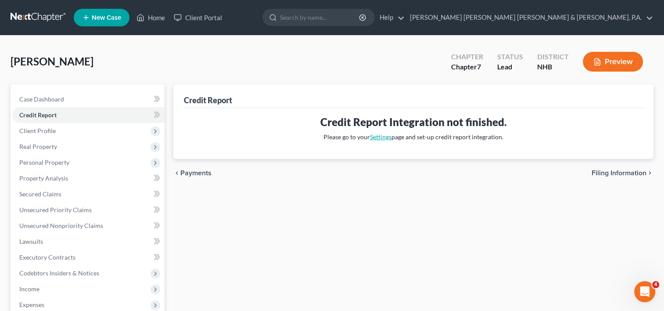
click at [381, 135] on link "Settings" at bounding box center [381, 136] width 22 height 7
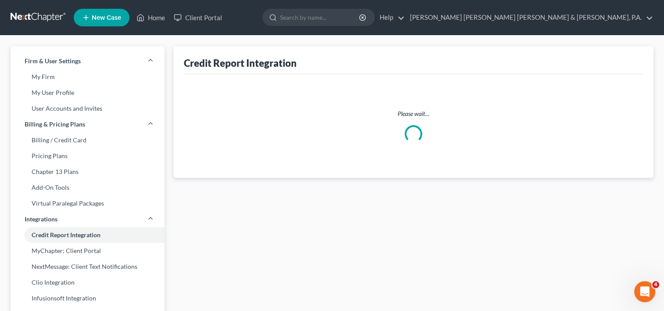
select select "20"
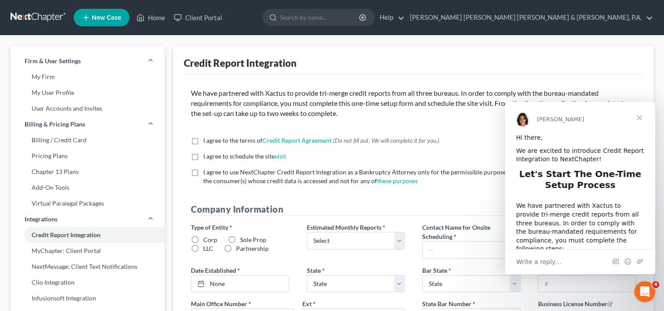
click at [642, 119] on span "Close" at bounding box center [640, 118] width 32 height 32
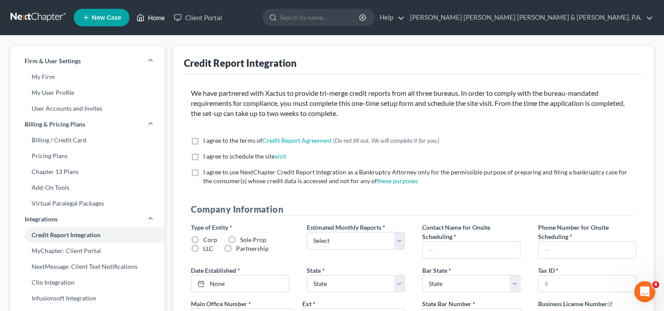
click at [153, 14] on link "Home" at bounding box center [150, 18] width 37 height 16
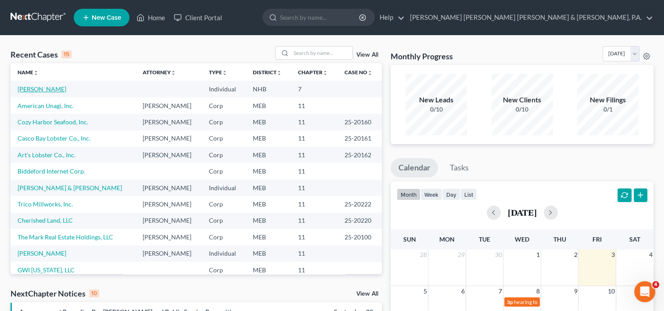
click at [49, 90] on link "[PERSON_NAME]" at bounding box center [42, 88] width 49 height 7
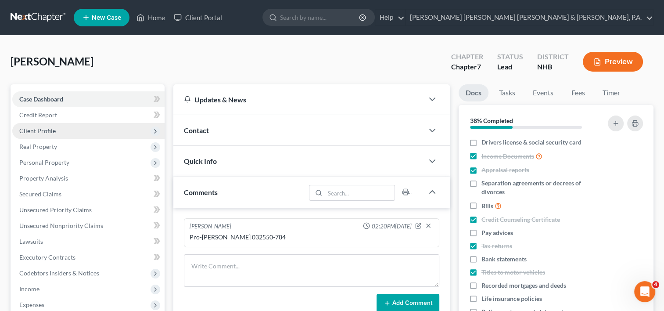
click at [44, 129] on span "Client Profile" at bounding box center [37, 130] width 36 height 7
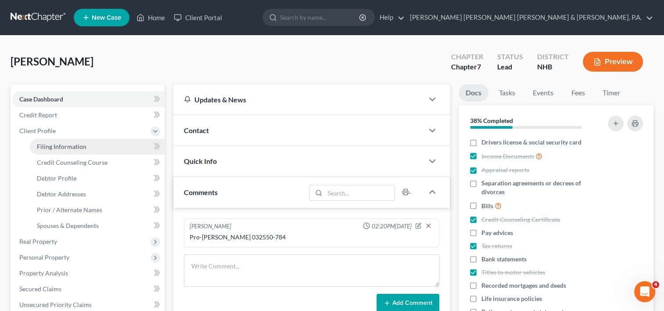
click at [47, 145] on span "Filing Information" at bounding box center [62, 146] width 50 height 7
select select "1"
select select "0"
select select "32"
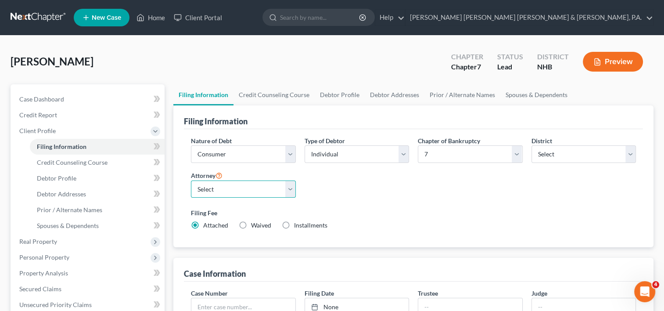
click at [290, 187] on select "Select Adam Prescott - MAB Adam Prescott - MEB Sam Anderson - MEB" at bounding box center [243, 189] width 104 height 18
select select "0"
click at [191, 180] on select "Select Adam Prescott - MAB Adam Prescott - MEB Sam Anderson - MEB" at bounding box center [243, 189] width 104 height 18
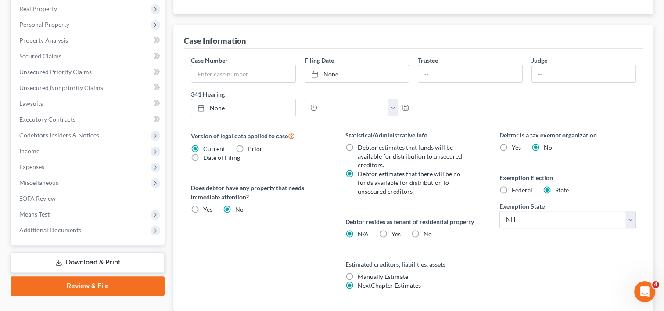
scroll to position [293, 0]
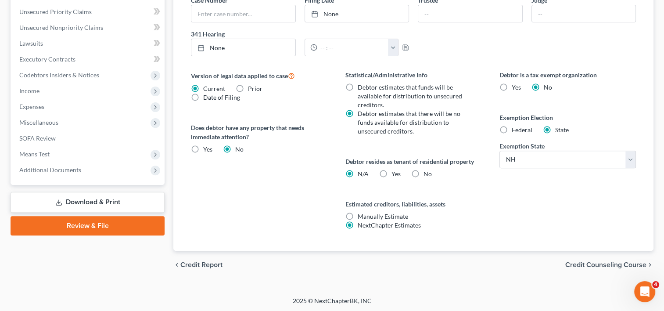
click at [90, 197] on link "Download & Print" at bounding box center [88, 202] width 154 height 21
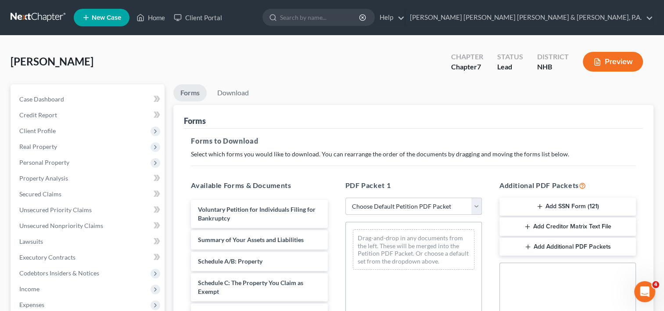
click at [478, 205] on select "Choose Default Petition PDF Packet Complete Bankruptcy Petition (all forms and …" at bounding box center [413, 207] width 137 height 18
select select "0"
click at [345, 198] on select "Choose Default Petition PDF Packet Complete Bankruptcy Petition (all forms and …" at bounding box center [413, 207] width 137 height 18
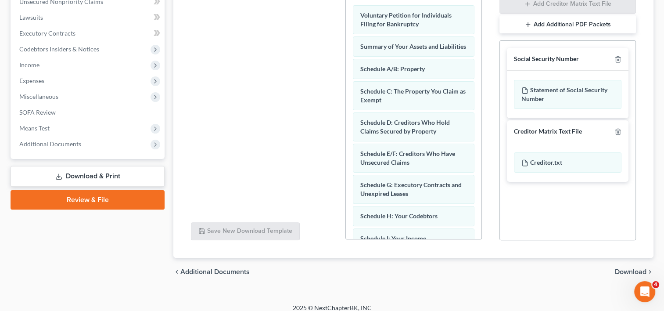
scroll to position [231, 0]
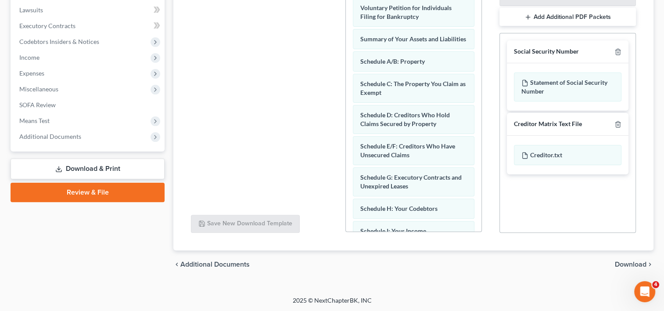
click at [622, 265] on span "Download" at bounding box center [631, 264] width 32 height 7
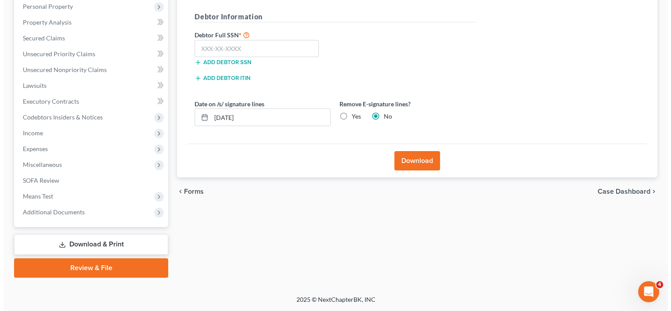
scroll to position [155, 0]
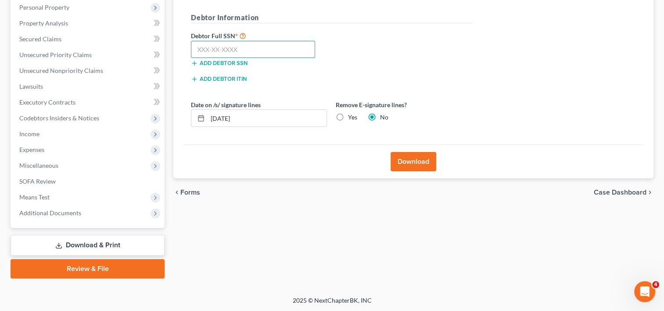
click at [227, 53] on input "text" at bounding box center [253, 50] width 124 height 18
type input "096-38-4661"
click at [400, 163] on button "Download" at bounding box center [414, 161] width 46 height 19
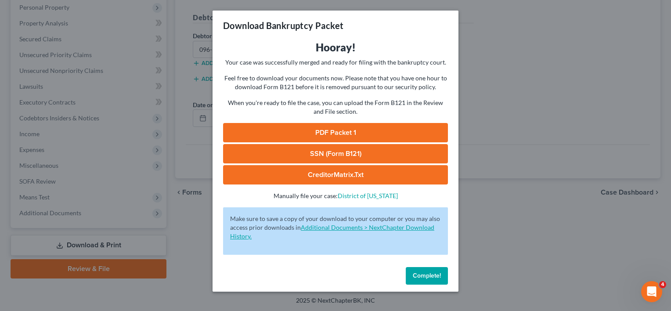
click at [392, 224] on link "Additional Documents > NextChapter Download History." at bounding box center [332, 231] width 204 height 16
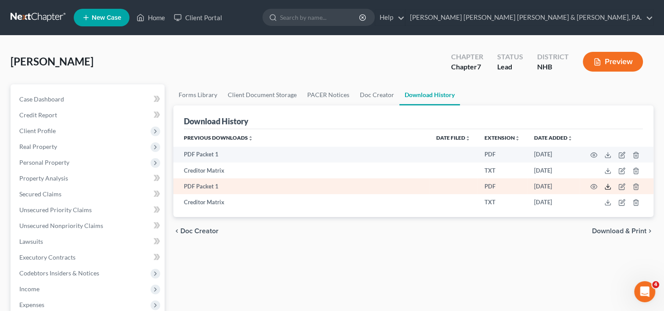
click at [608, 187] on line at bounding box center [608, 186] width 0 height 4
